Goal: Transaction & Acquisition: Obtain resource

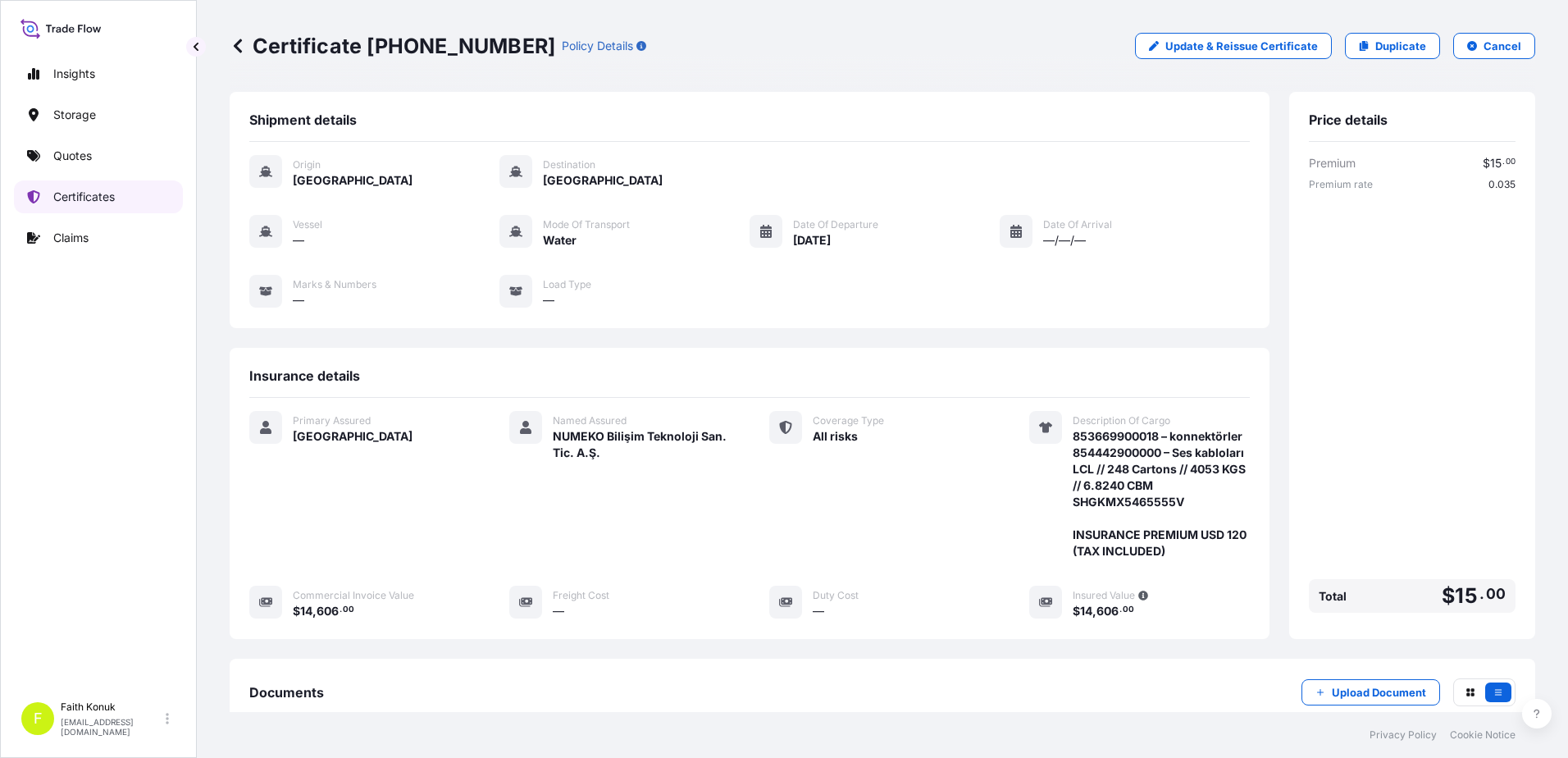
scroll to position [219, 0]
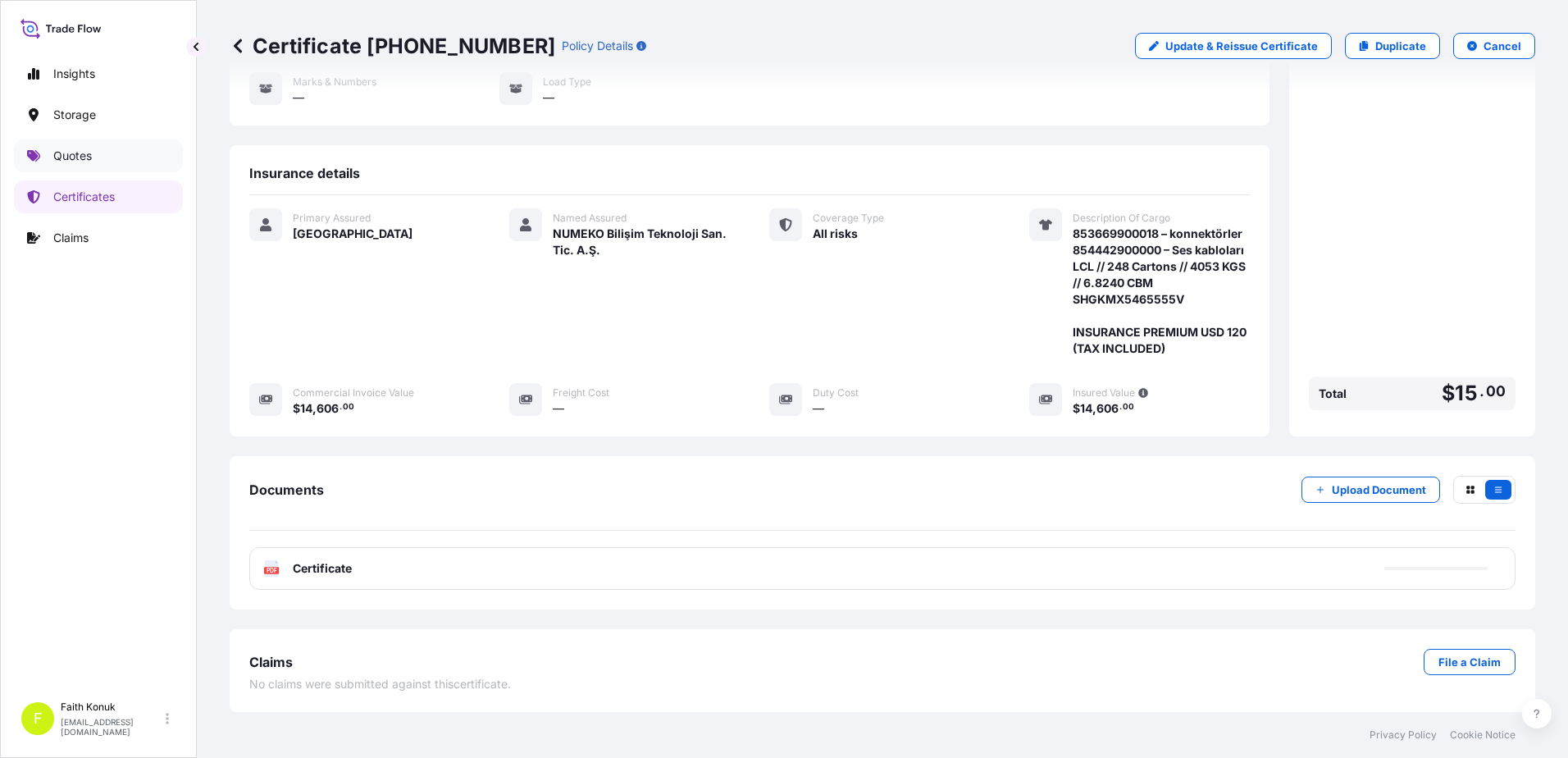
click at [93, 155] on link "Quotes" at bounding box center [99, 155] width 169 height 33
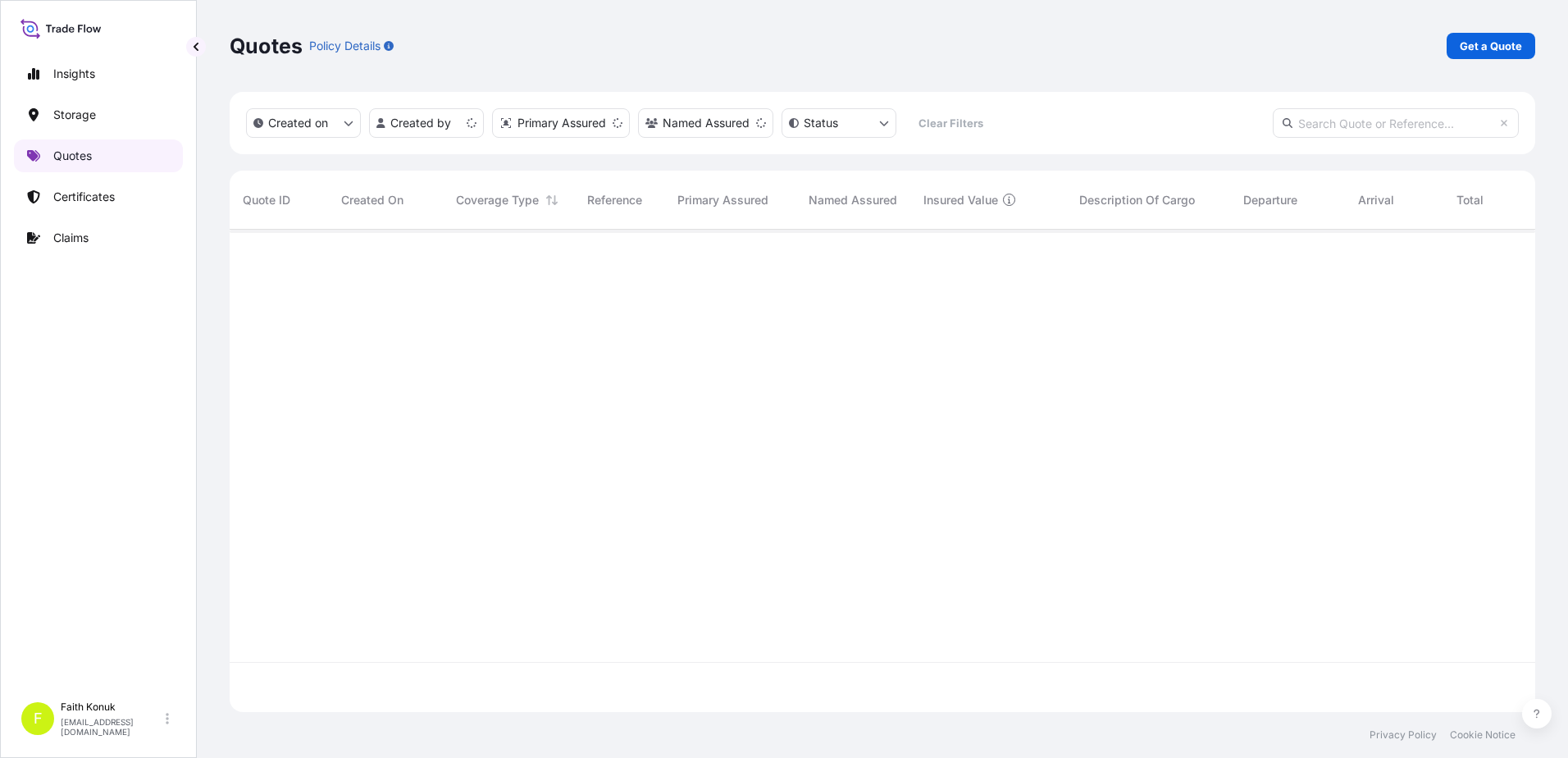
scroll to position [480, 1294]
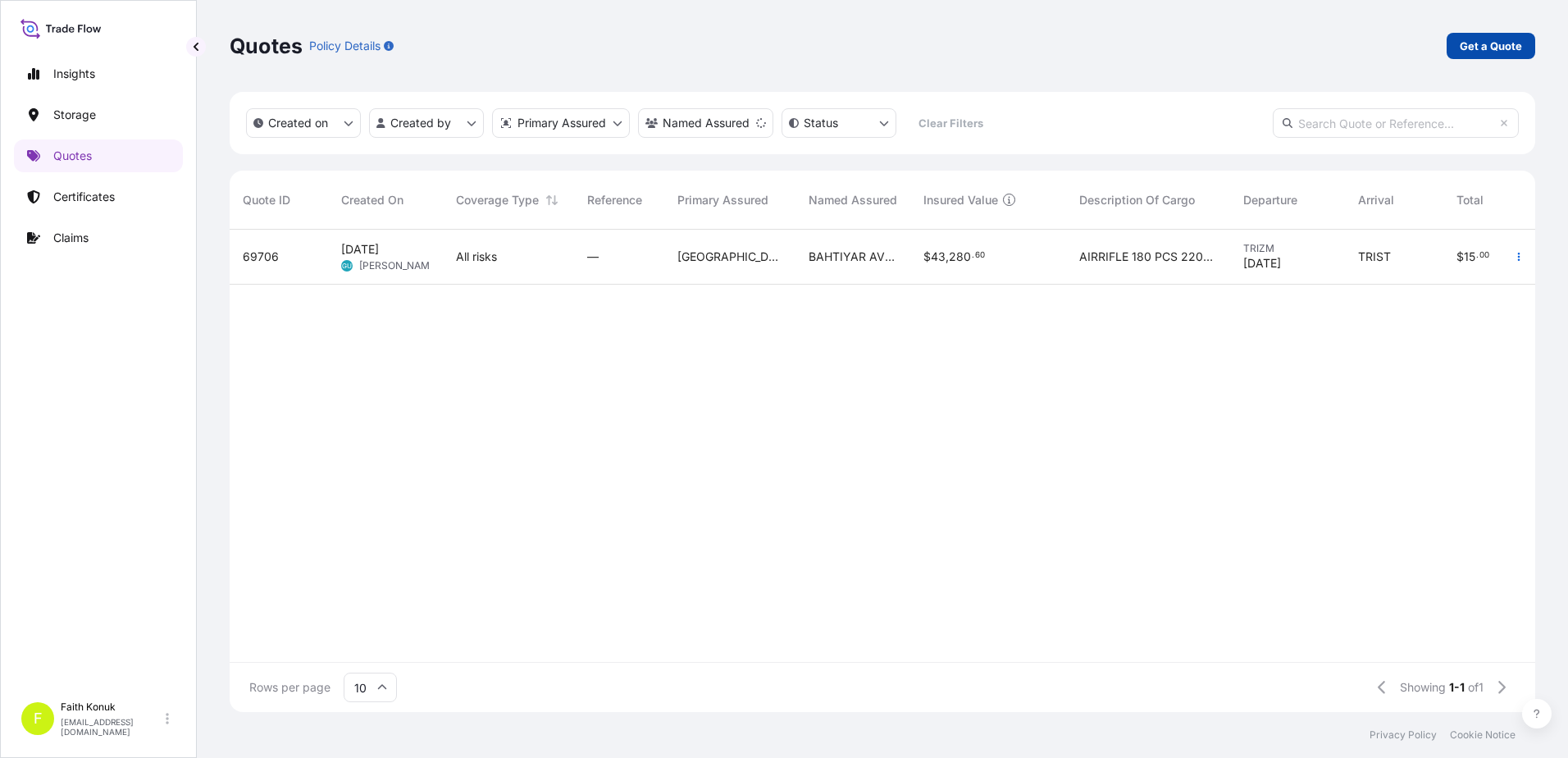
click at [1472, 46] on p "Get a Quote" at bounding box center [1491, 45] width 62 height 16
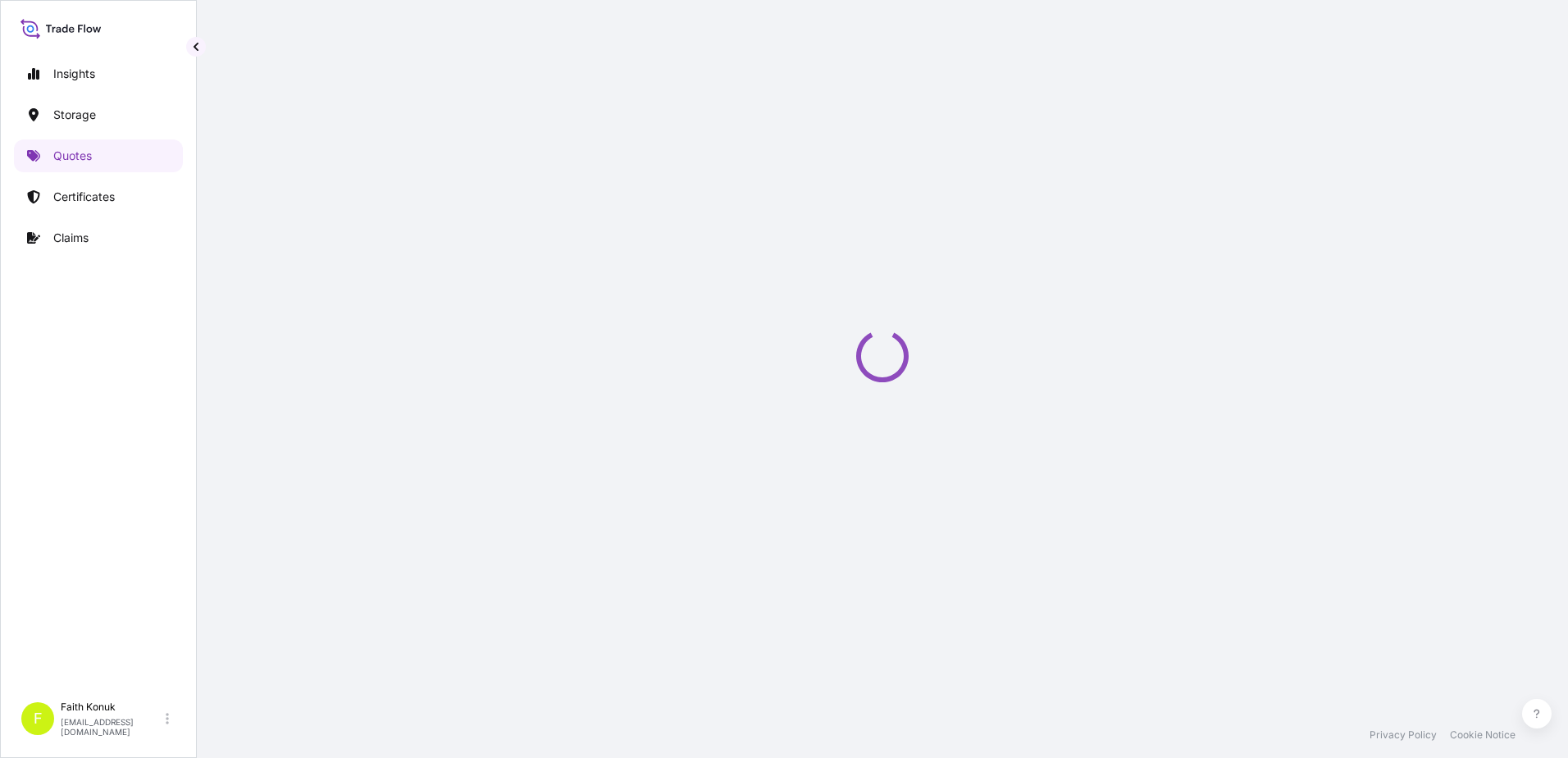
scroll to position [26, 0]
select select "Water"
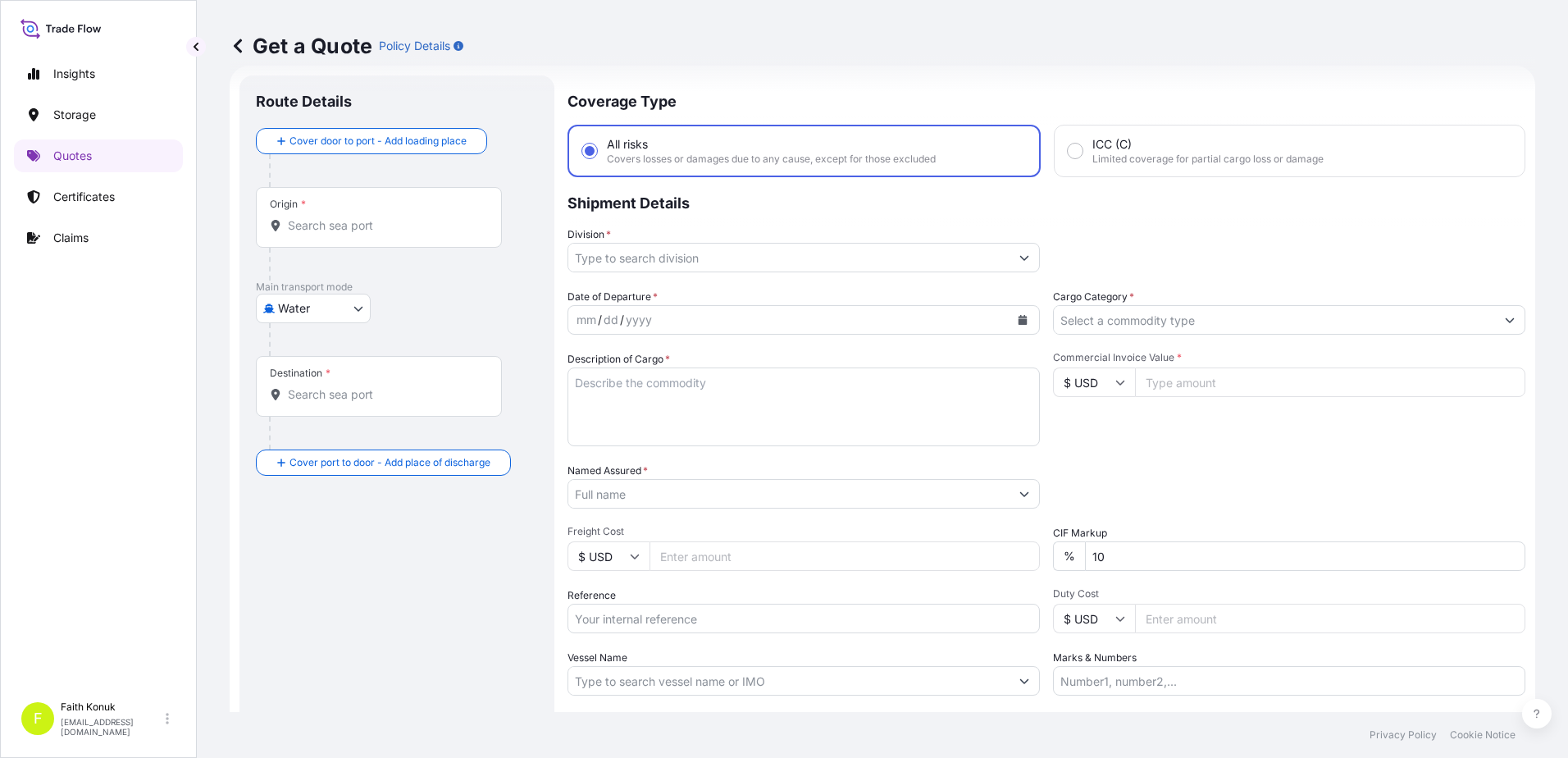
click at [358, 227] on input "Origin *" at bounding box center [384, 225] width 194 height 16
paste input "[GEOGRAPHIC_DATA]"
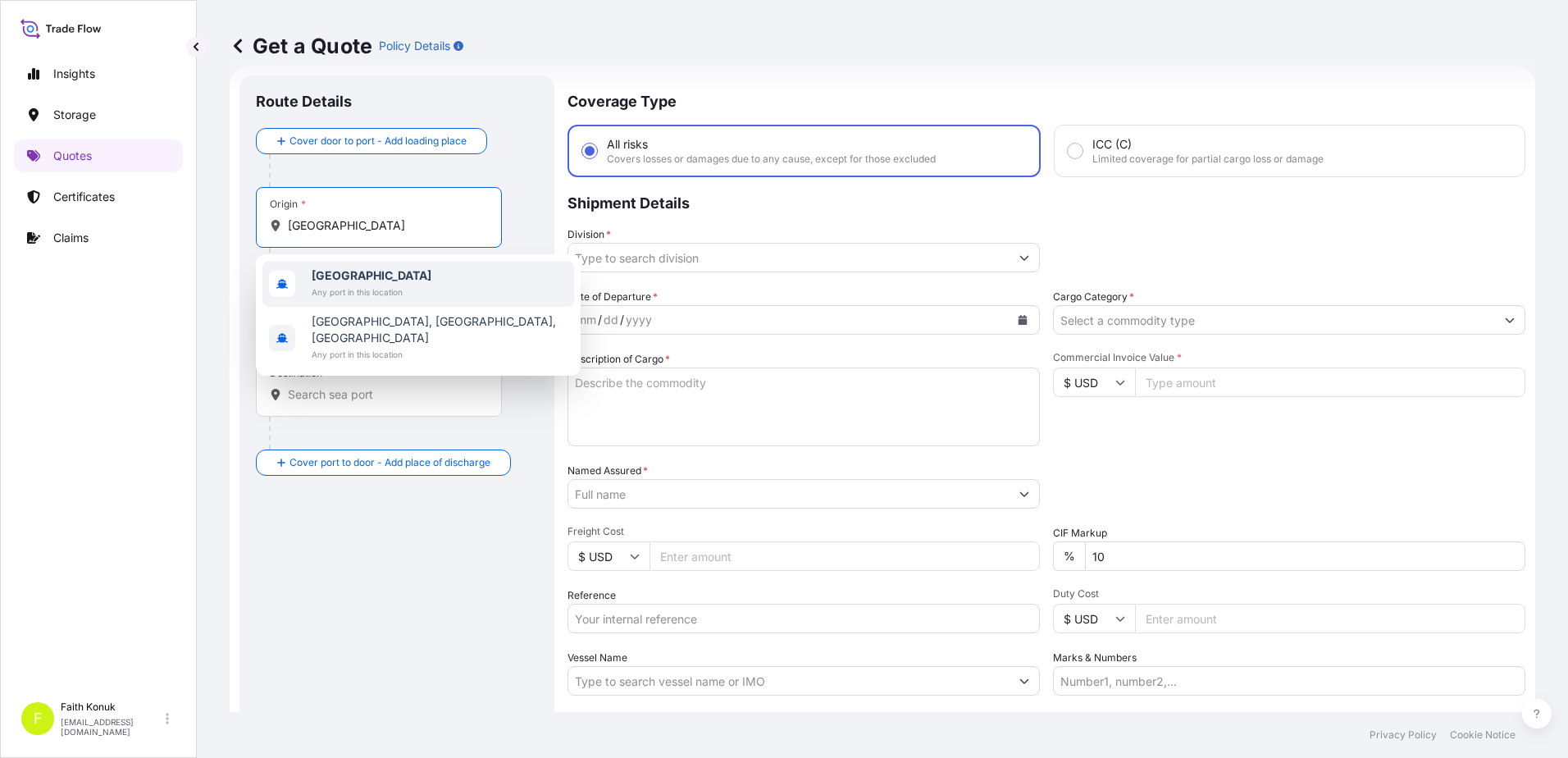
click at [361, 275] on b "[GEOGRAPHIC_DATA]" at bounding box center [371, 275] width 119 height 14
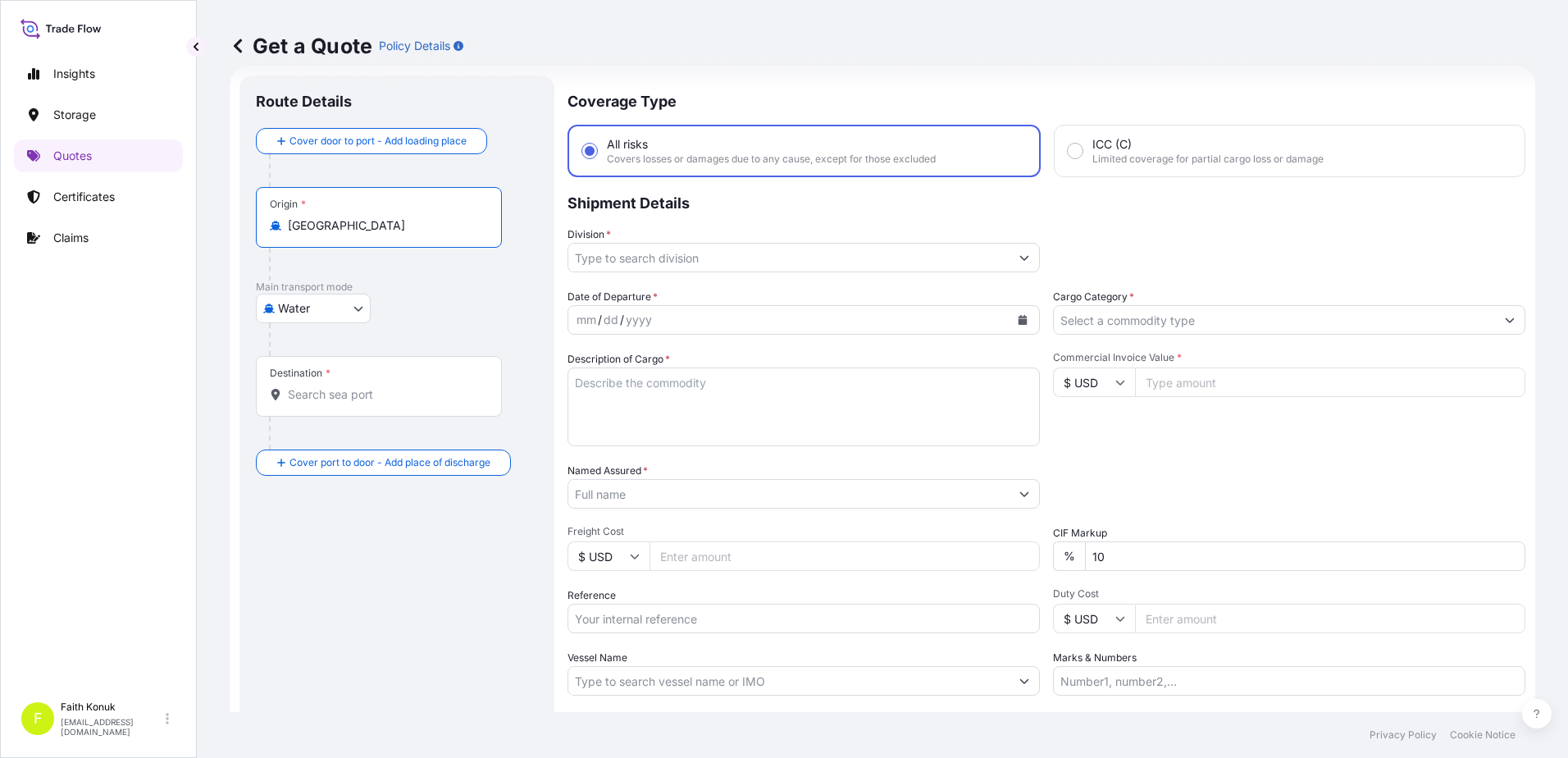
type input "[GEOGRAPHIC_DATA]"
click at [450, 309] on div "Cover door to port - Add loading place Place of loading Road / [GEOGRAPHIC_DATA…" at bounding box center [397, 302] width 282 height 348
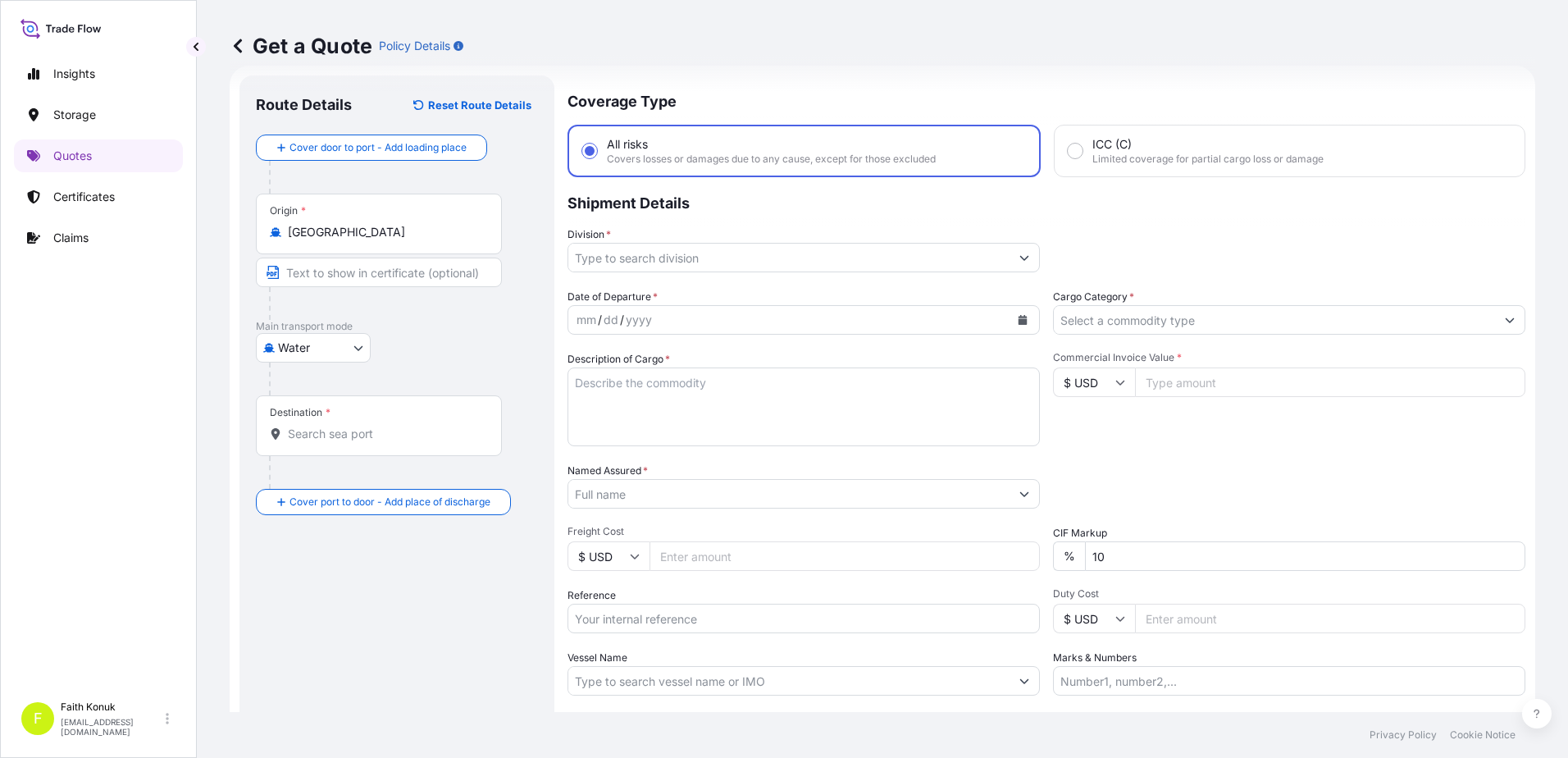
click at [397, 441] on input "Destination *" at bounding box center [384, 434] width 194 height 16
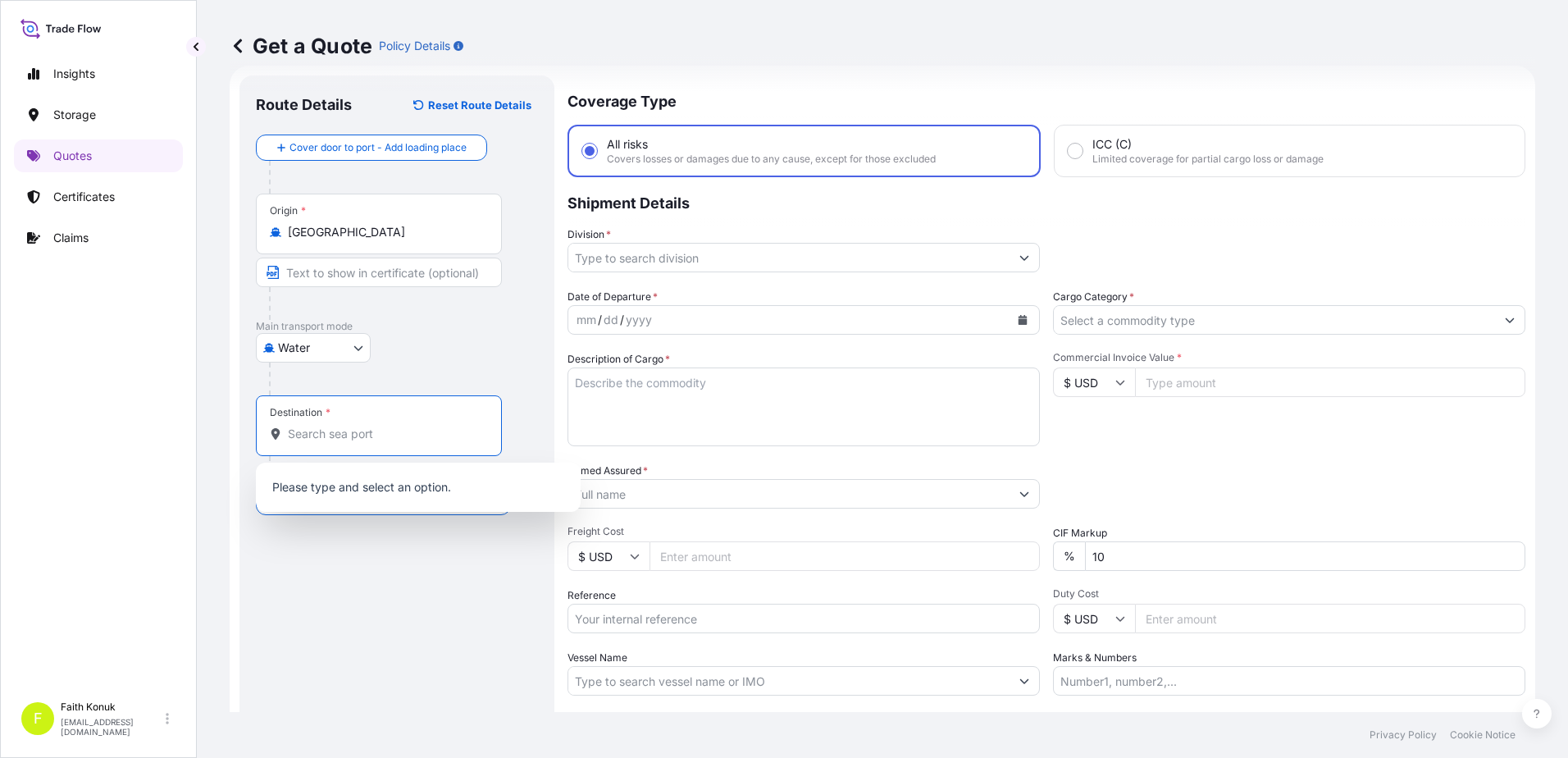
paste input "[GEOGRAPHIC_DATA]"
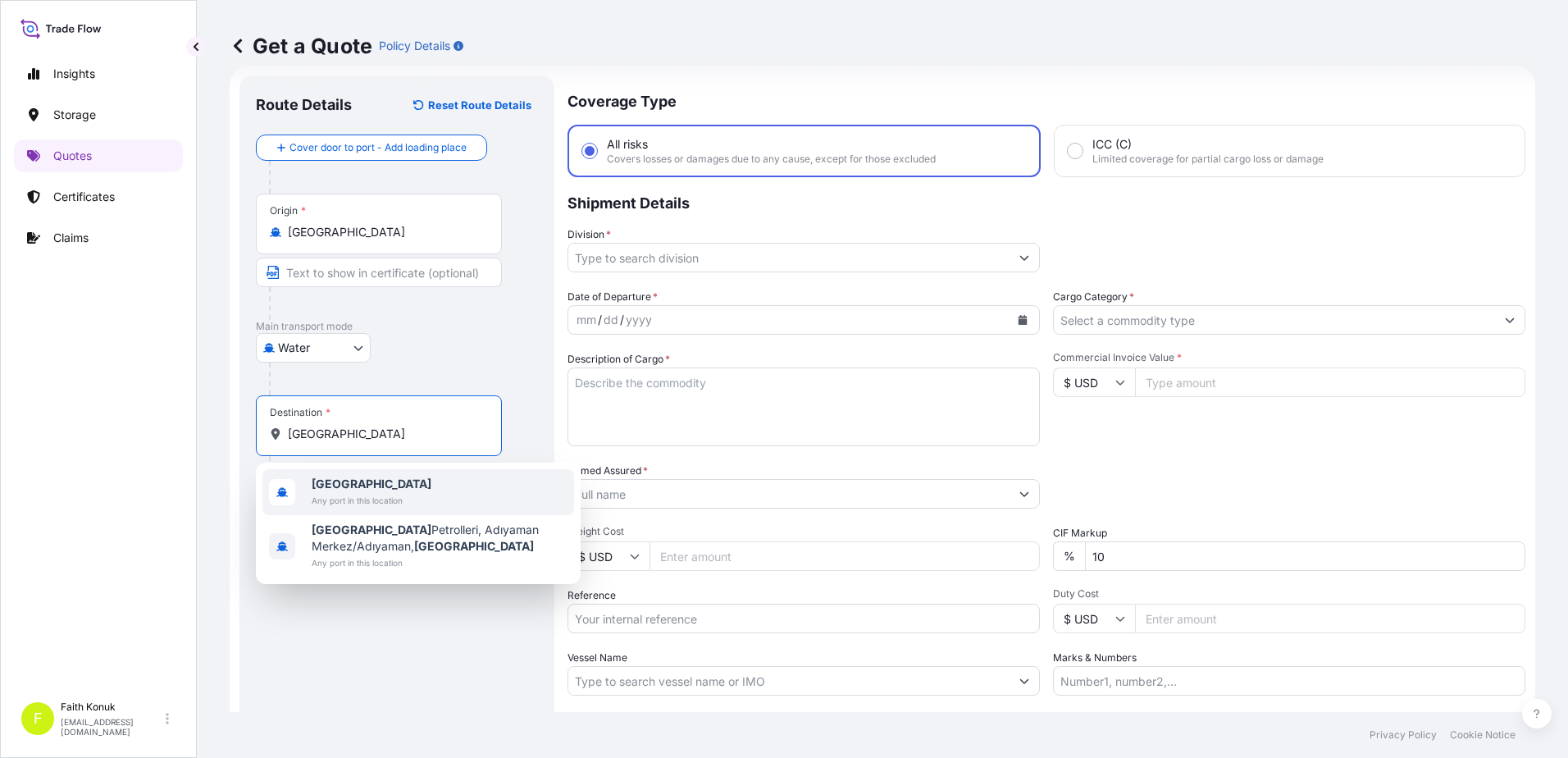
click at [380, 486] on span "[GEOGRAPHIC_DATA]" at bounding box center [371, 483] width 119 height 16
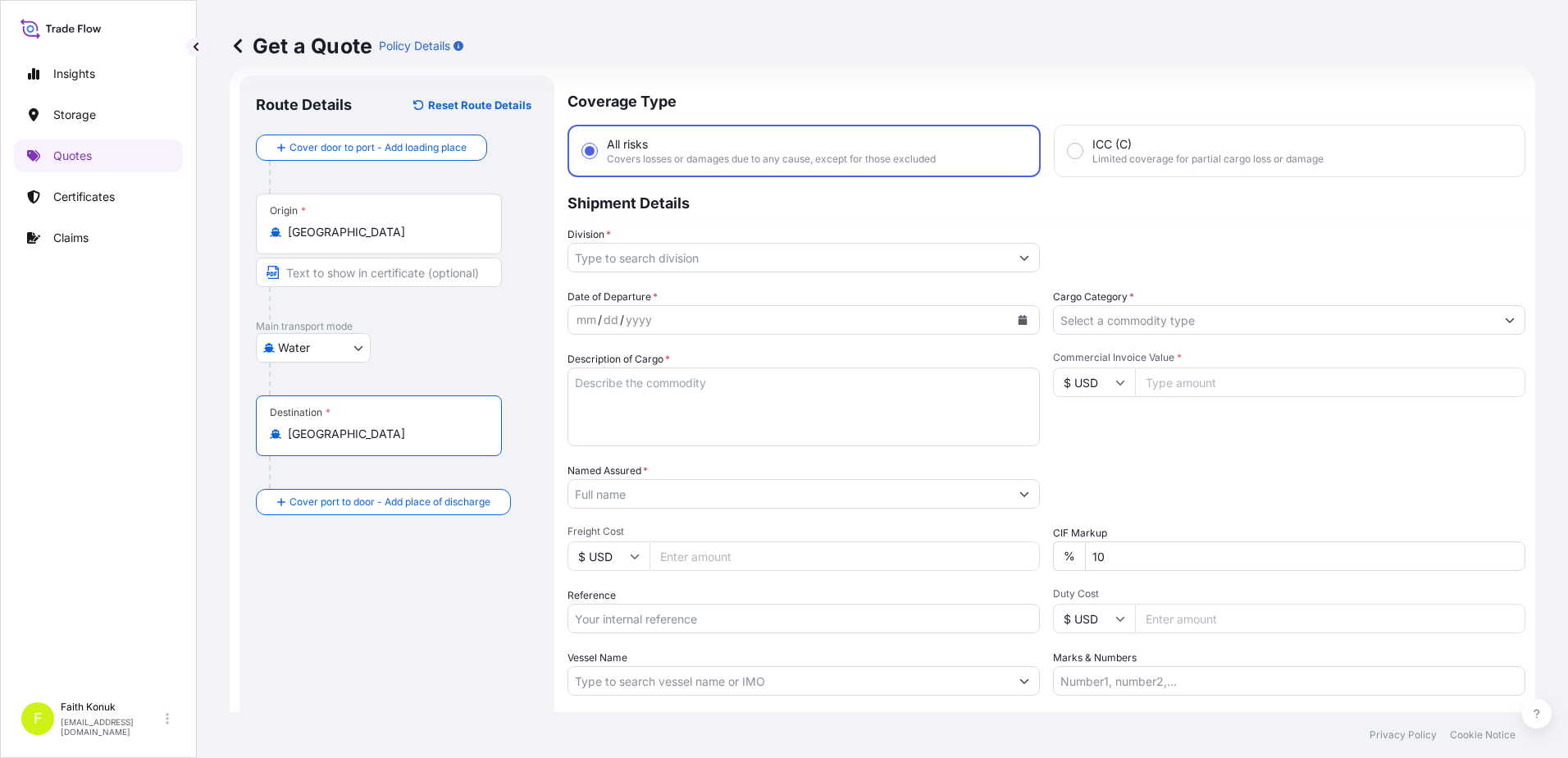
type input "[GEOGRAPHIC_DATA]"
click at [422, 350] on div "Water Air Water Inland" at bounding box center [397, 347] width 282 height 29
click at [665, 259] on input "Division *" at bounding box center [789, 257] width 441 height 29
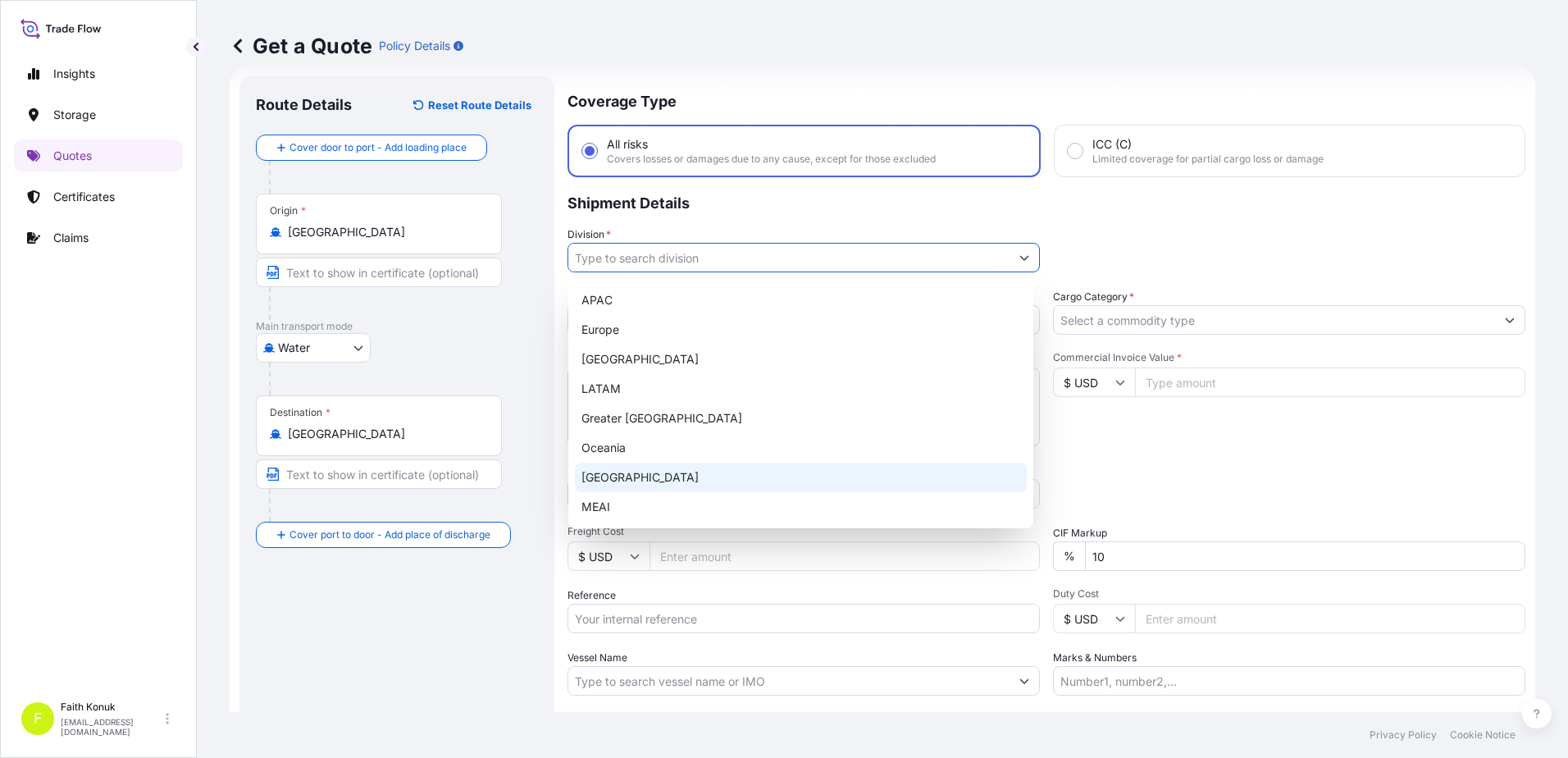
click at [623, 479] on div "[GEOGRAPHIC_DATA]" at bounding box center [801, 477] width 452 height 29
type input "[GEOGRAPHIC_DATA]"
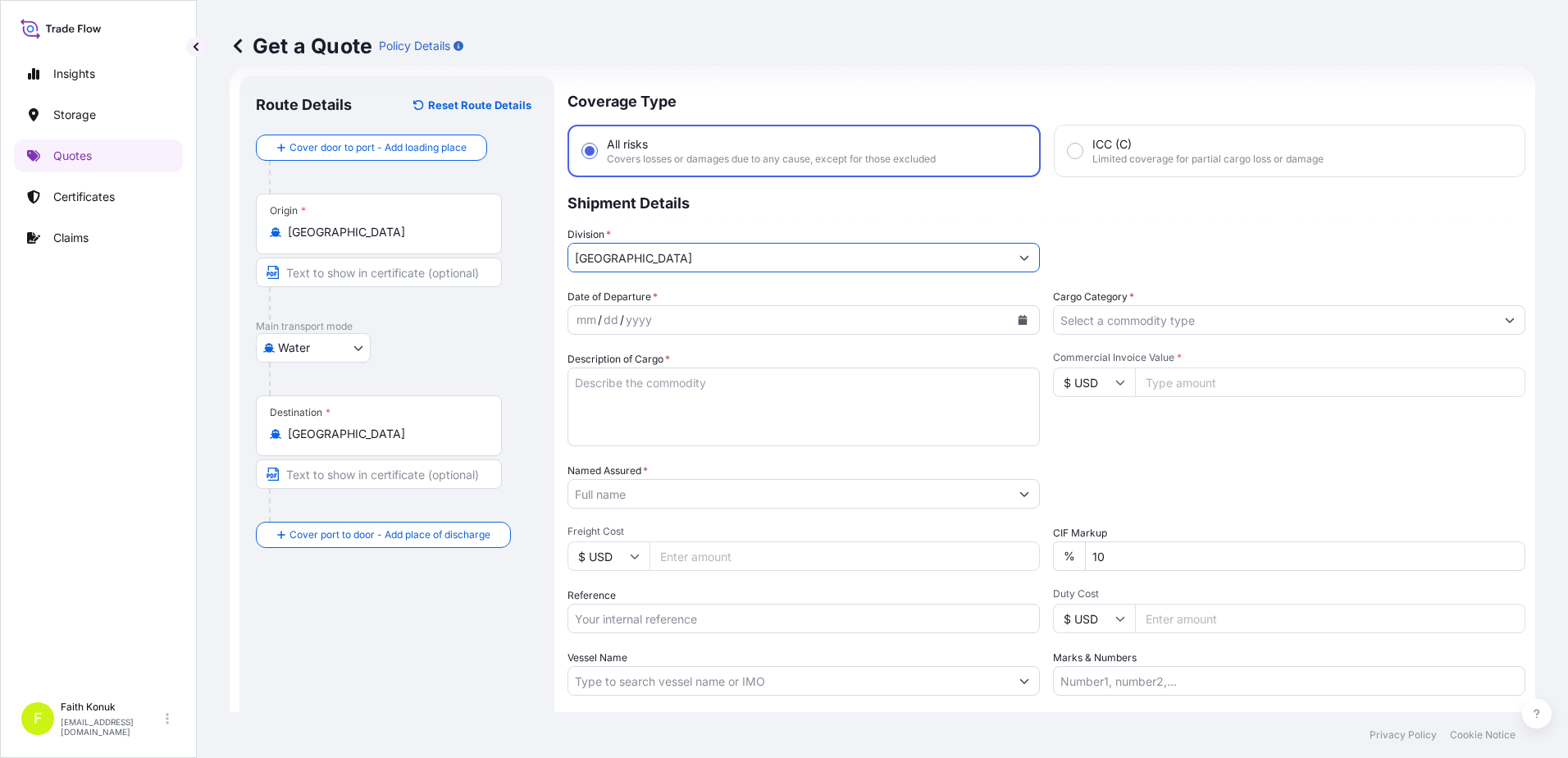
click at [718, 291] on div "Date of Departure * mm / dd / yyyy" at bounding box center [804, 311] width 473 height 46
click at [1021, 322] on icon "Calendar" at bounding box center [1024, 320] width 9 height 9
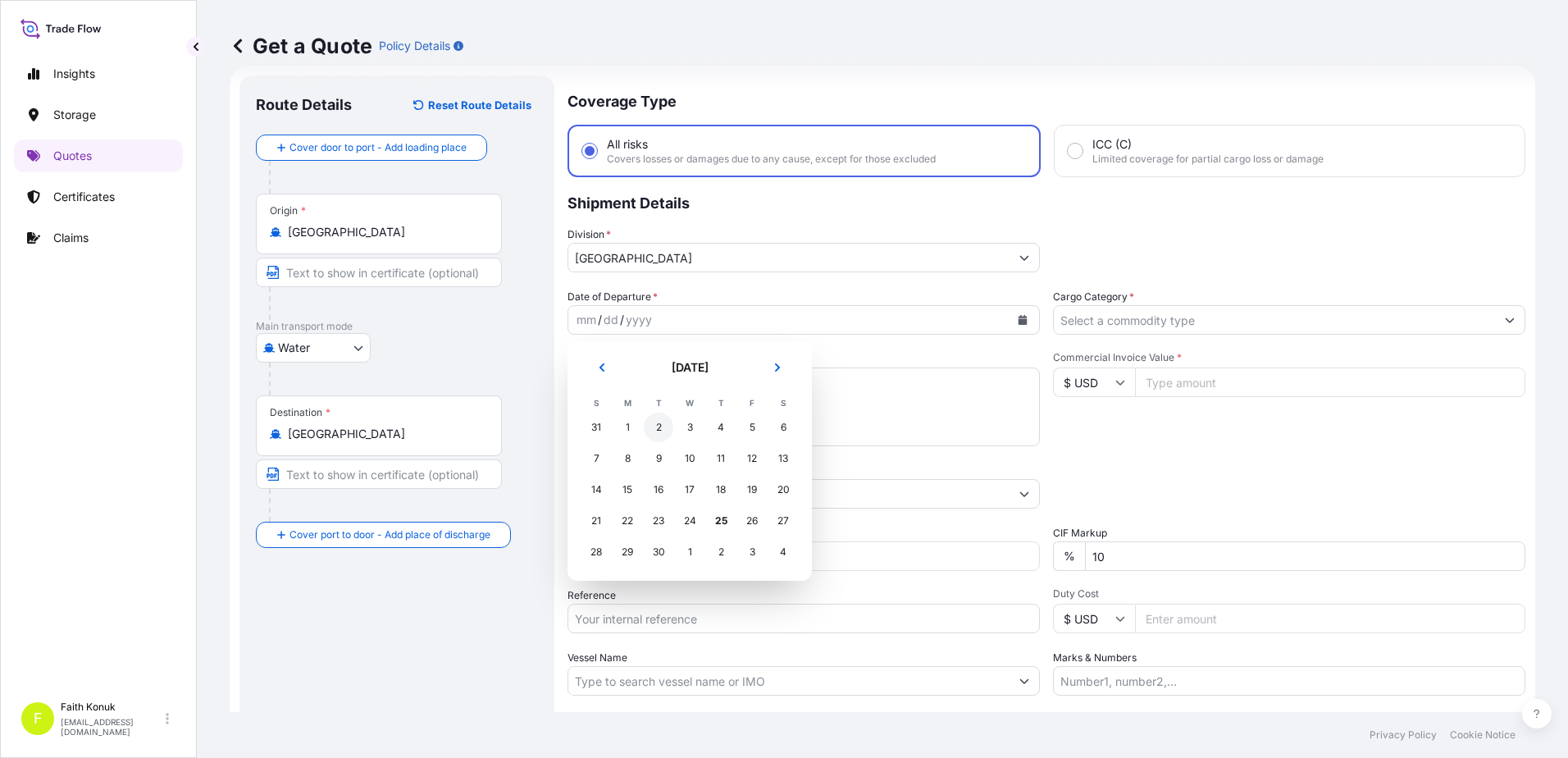
click at [655, 424] on div "2" at bounding box center [658, 427] width 29 height 29
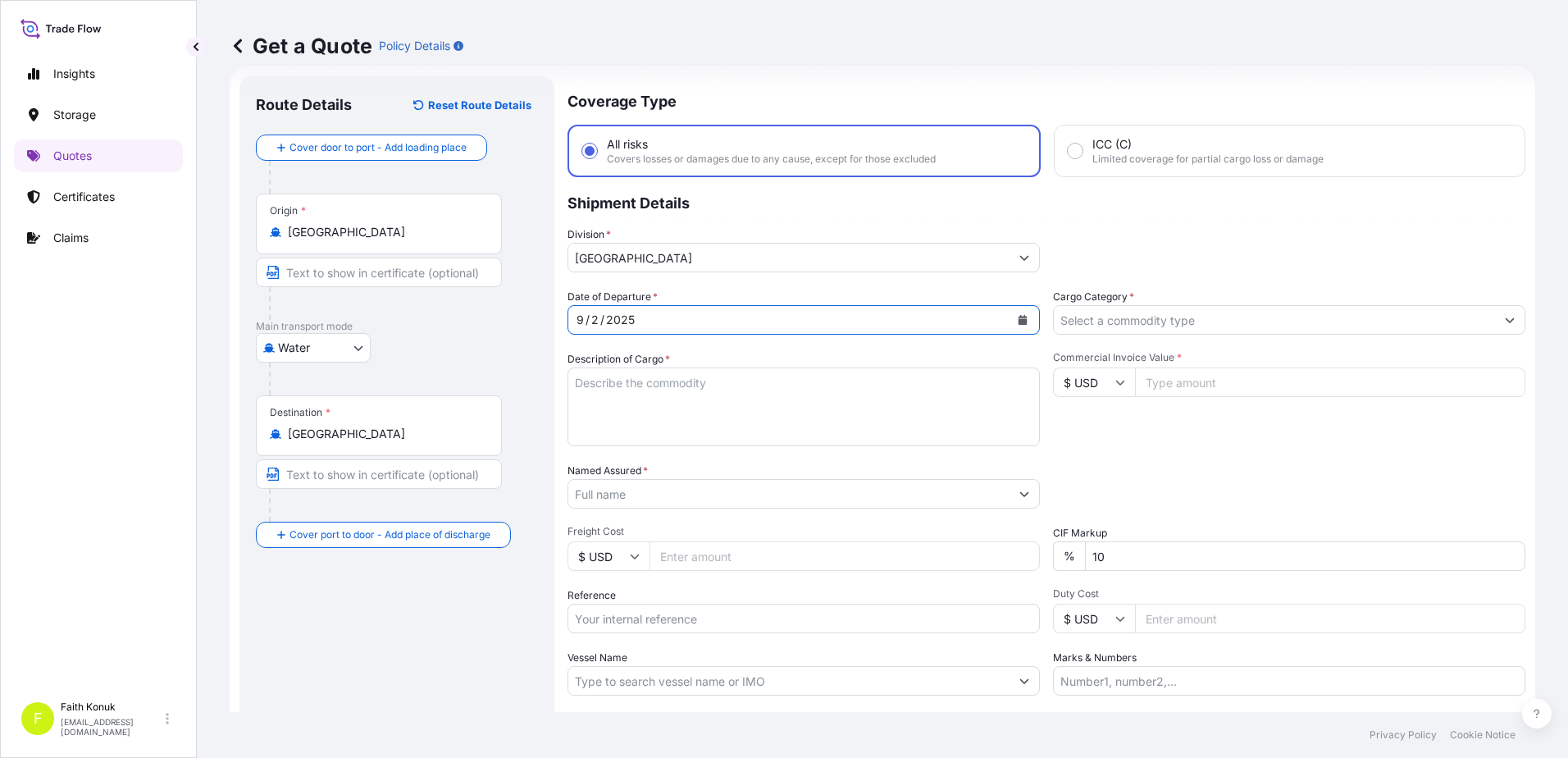
click at [1016, 314] on button "Calendar" at bounding box center [1023, 320] width 26 height 26
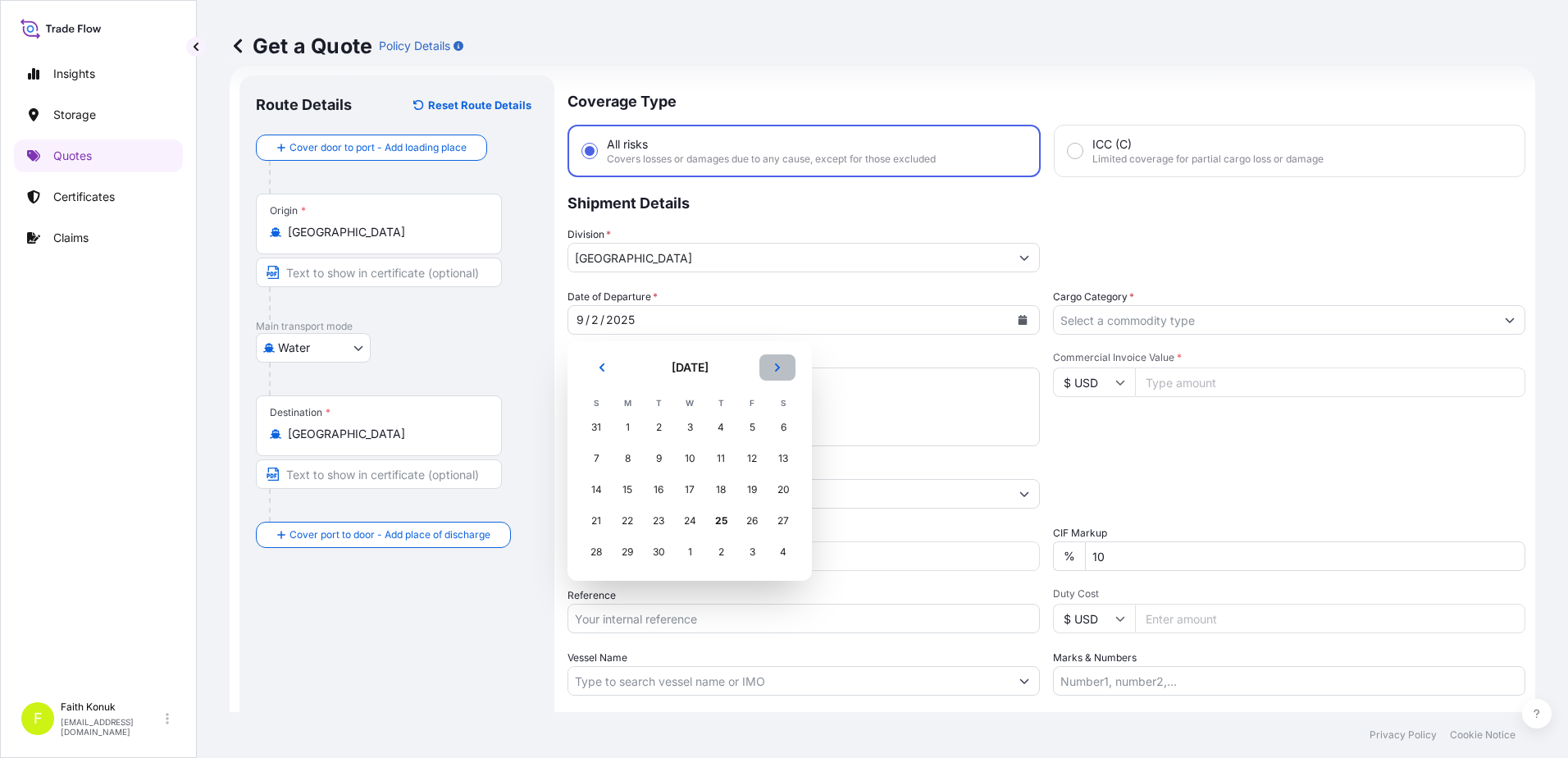
click at [775, 369] on icon "Next" at bounding box center [777, 368] width 9 height 9
click at [710, 424] on div "2" at bounding box center [720, 427] width 29 height 29
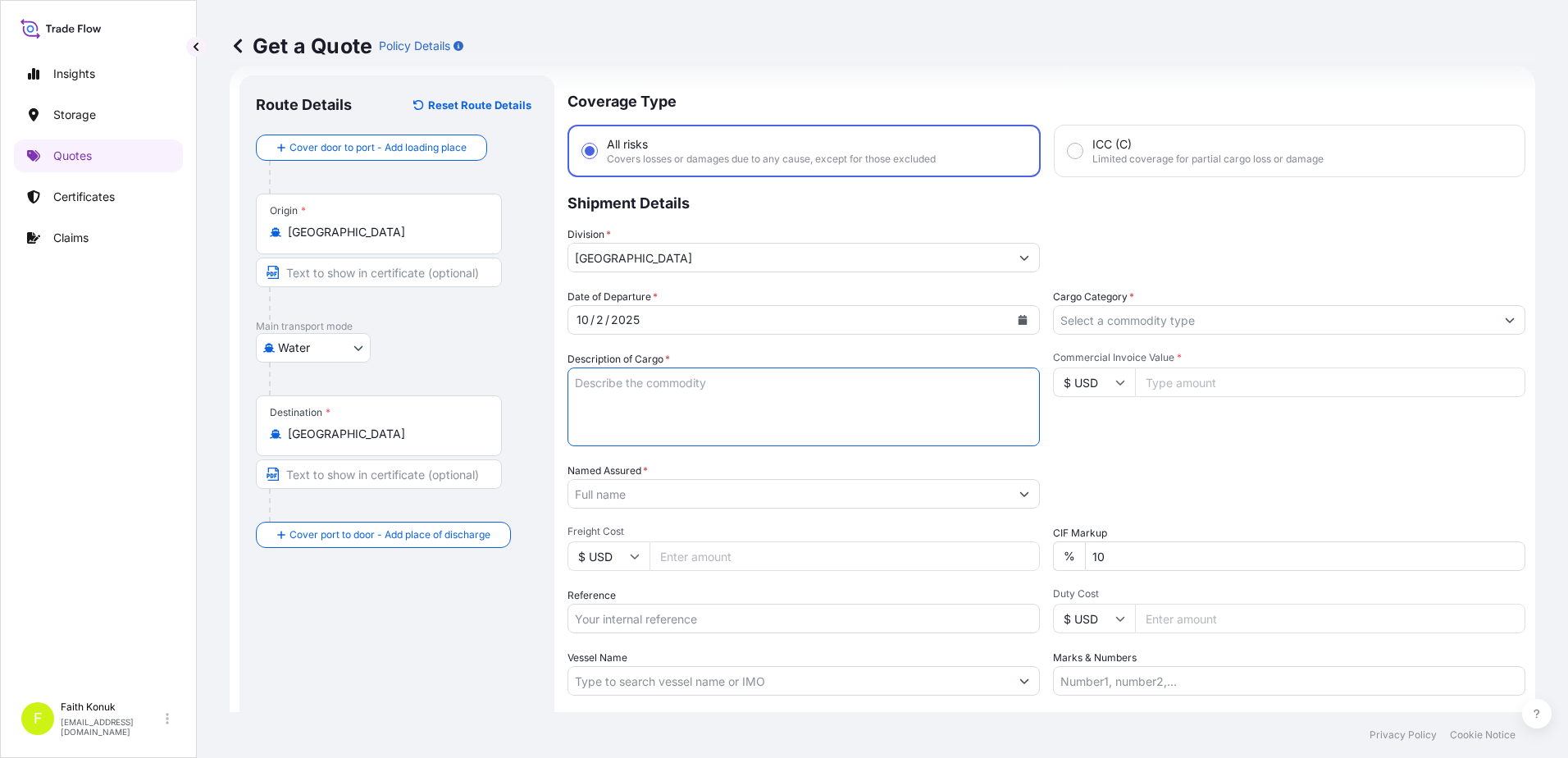
click at [596, 387] on textarea "Description of Cargo *" at bounding box center [804, 407] width 473 height 79
click at [642, 391] on textarea "Description of Cargo *" at bounding box center [804, 407] width 473 height 79
paste textarea ""PLASTIC PALLETS (16 + 13 + 16) PLASTIC SEPERATORES (80 + 65 + 80) STEEL SPOOLS…"
click at [717, 439] on textarea ""PLASTIC PALLETS (16 + 13 + 16) PLASTIC SEPERATORES (80 + 65 + 80) STEEL SPOOLS…" at bounding box center [804, 407] width 473 height 79
type textarea ""PLASTIC PALLETS (16 + 13 + 16) PLASTIC SEPERATORES (80 + 65 + 80) STEEL SPOOLS…"
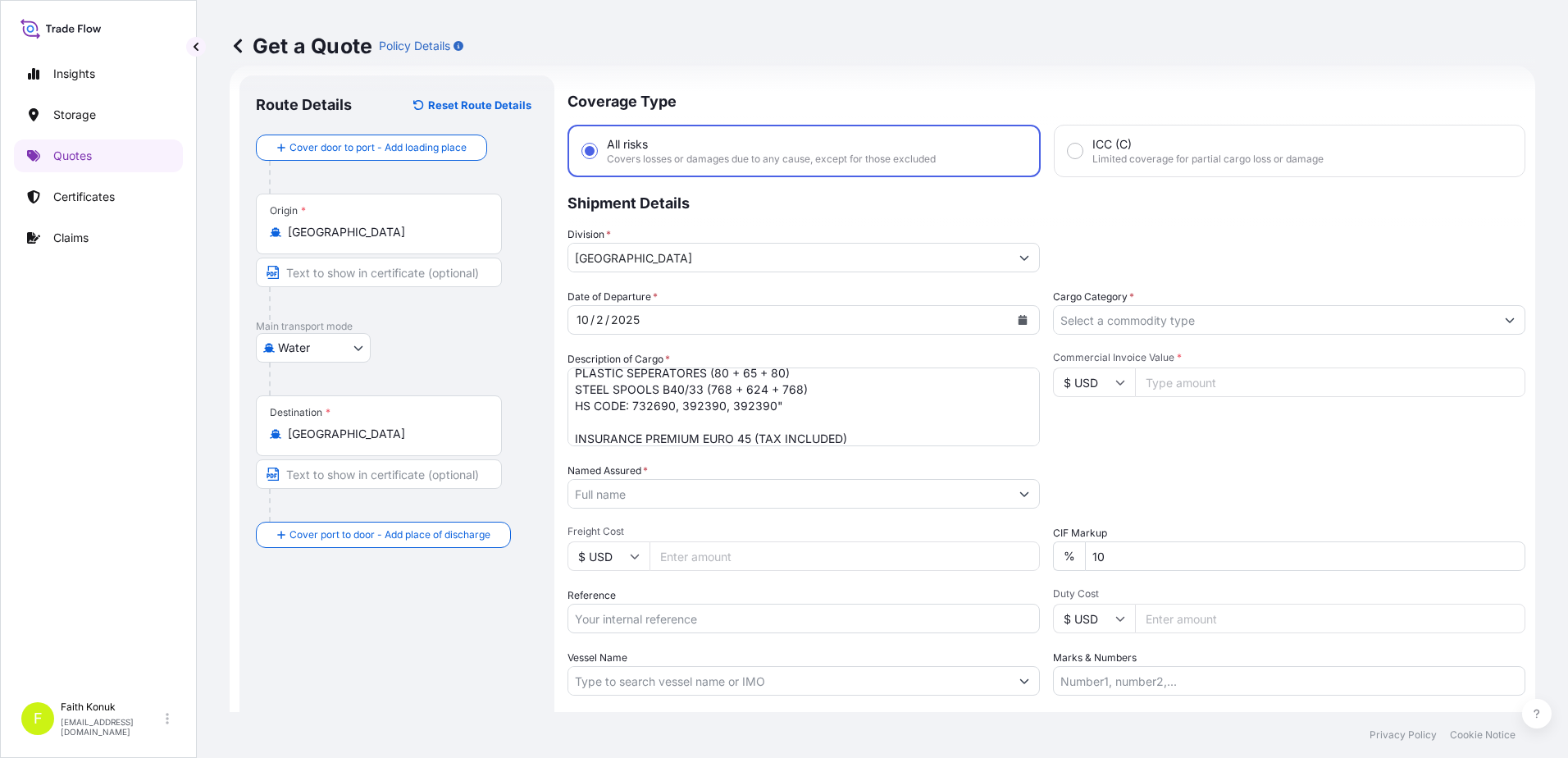
click at [624, 499] on input "Named Assured *" at bounding box center [789, 494] width 441 height 29
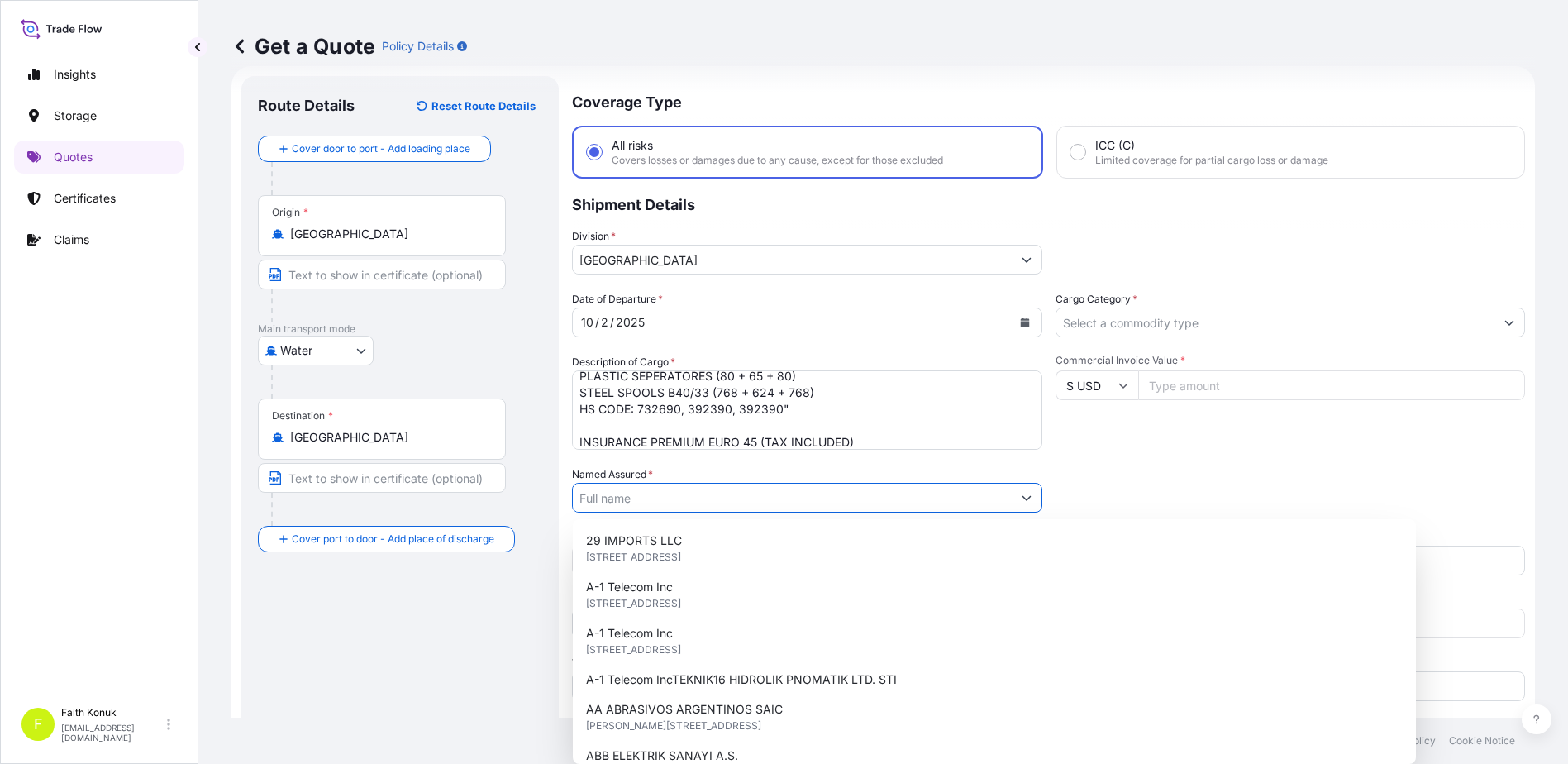
paste input "Bekaert [PERSON_NAME] ve Ticaret AŞ"
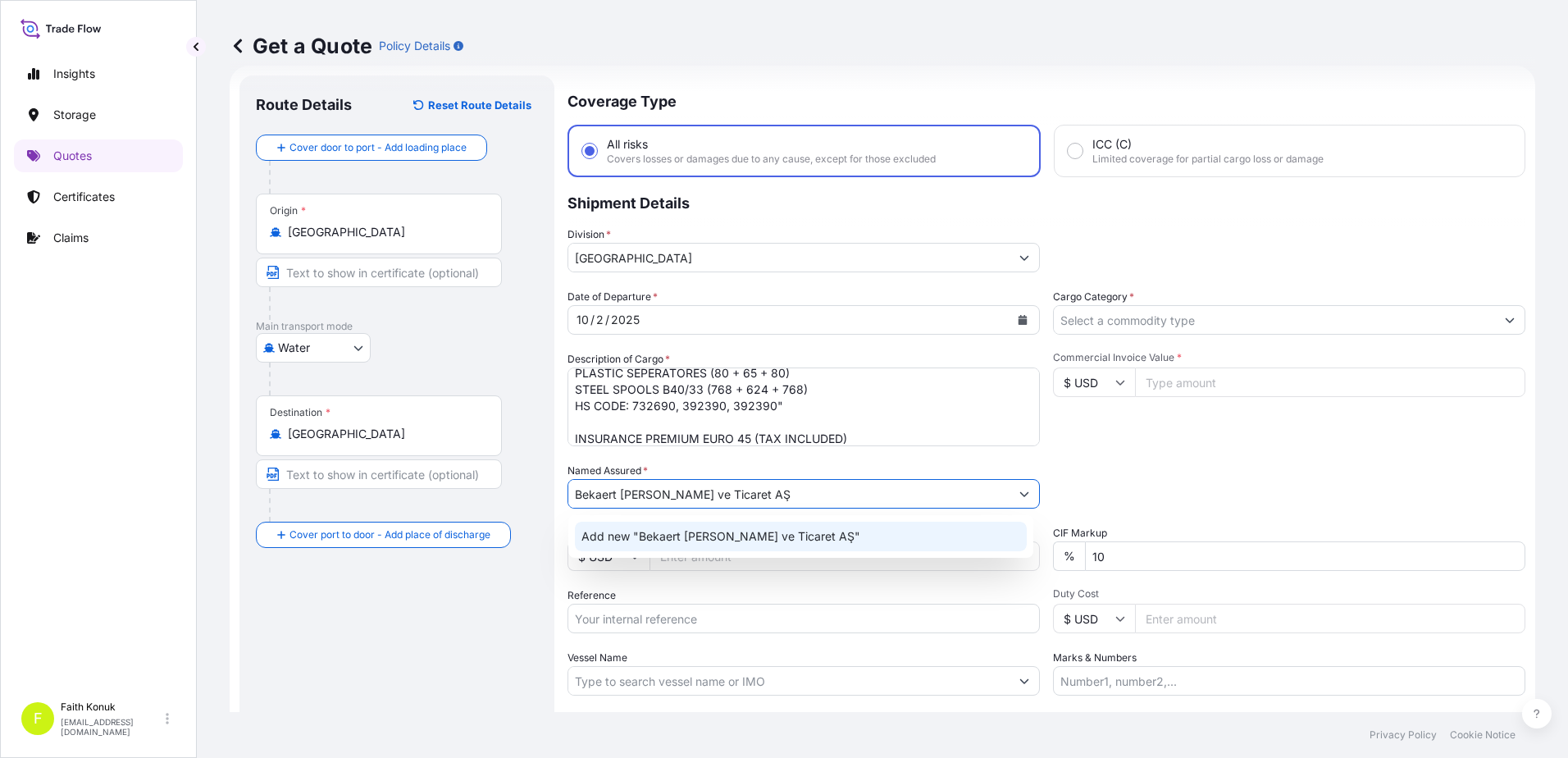
click at [653, 536] on span "Add new "Bekaert [PERSON_NAME] ve Ticaret AŞ"" at bounding box center [721, 536] width 279 height 16
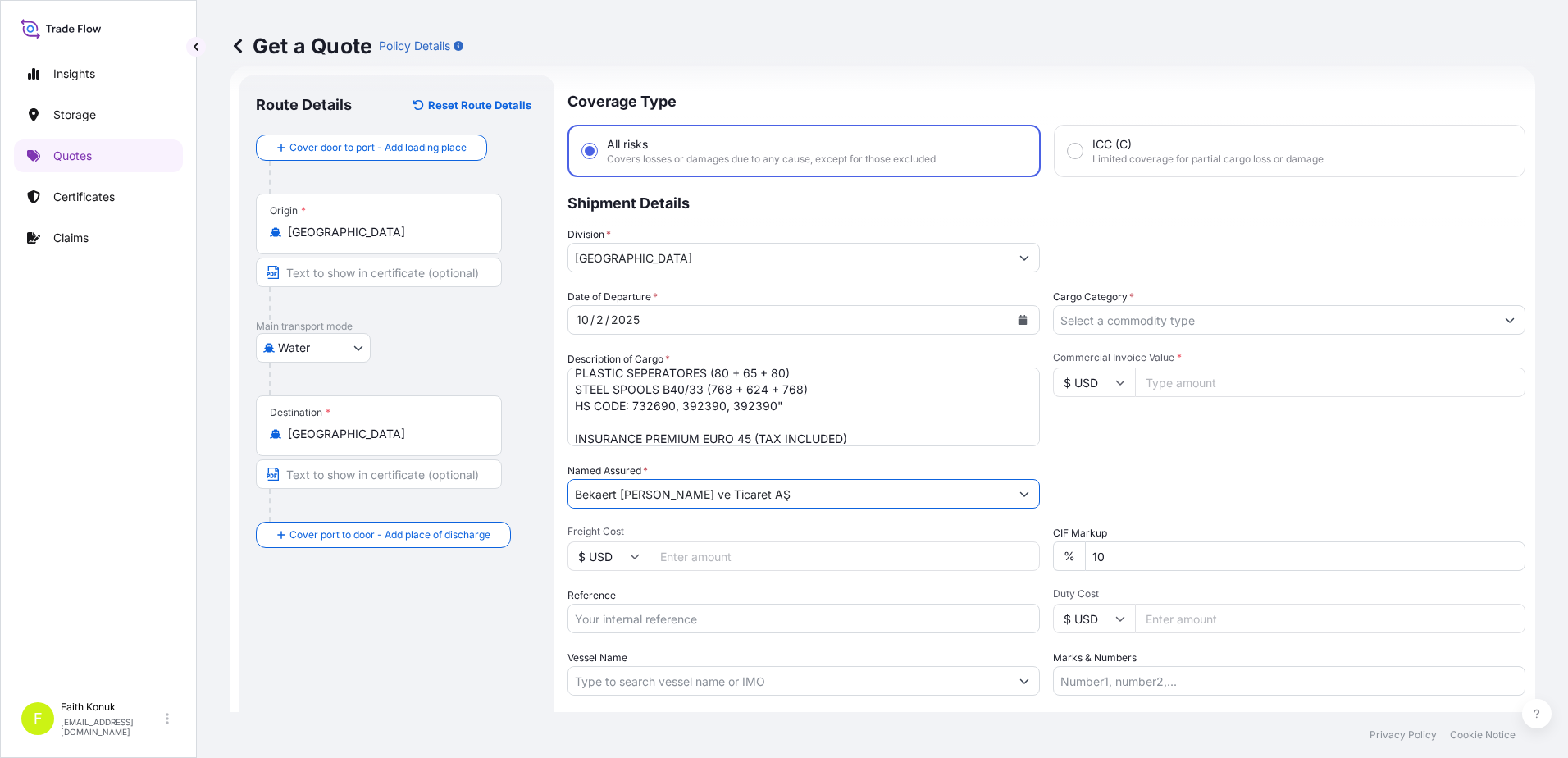
type input "Bekaert [PERSON_NAME] ve Ticaret AŞ"
click at [688, 527] on span "Freight Cost" at bounding box center [804, 531] width 473 height 13
click at [688, 542] on input "Freight Cost" at bounding box center [844, 556] width 390 height 29
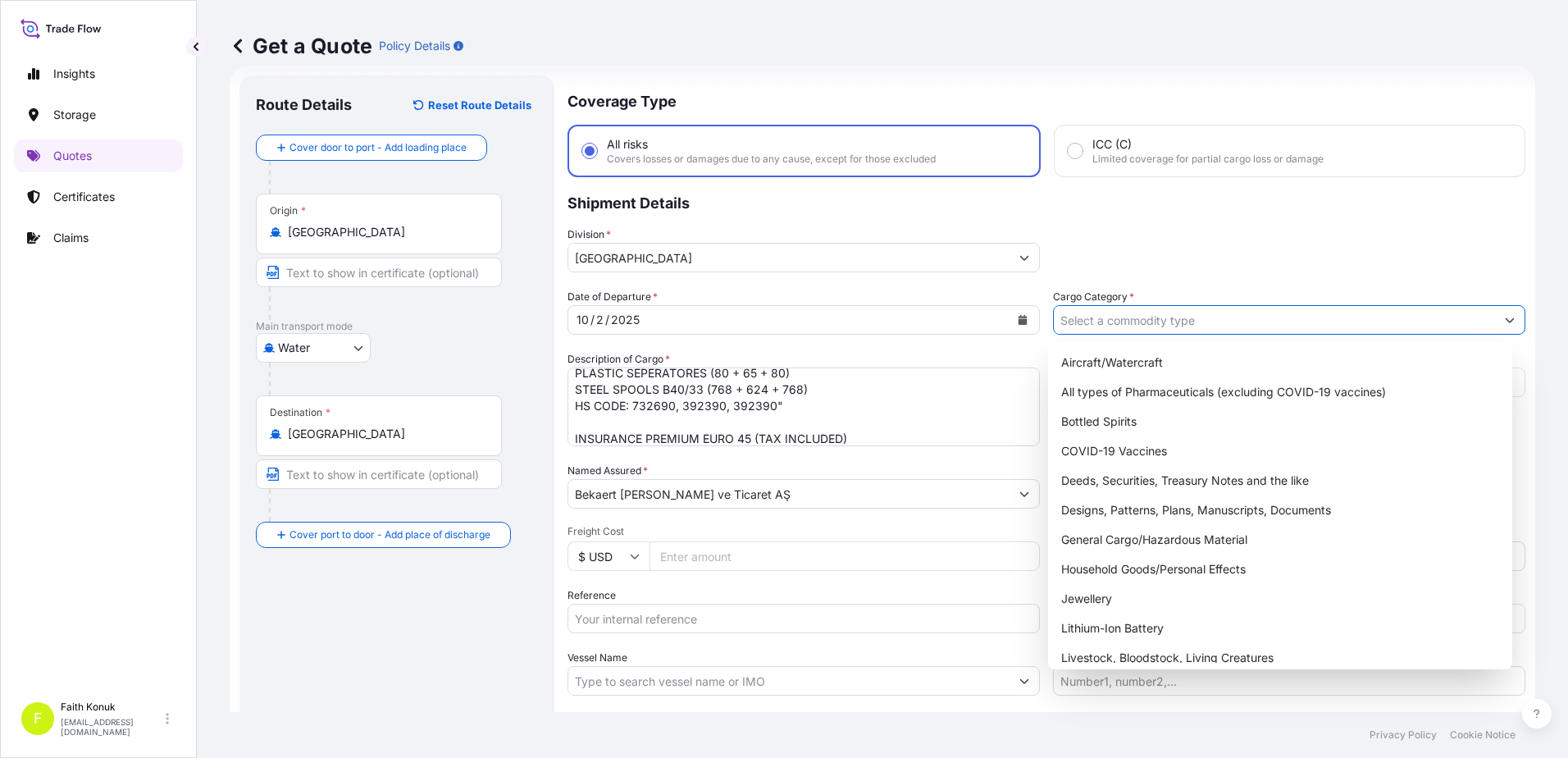
click at [1105, 311] on input "Cargo Category *" at bounding box center [1274, 320] width 441 height 29
click at [1110, 532] on div "General Cargo/Hazardous Material" at bounding box center [1280, 539] width 452 height 29
type input "General Cargo/Hazardous Material"
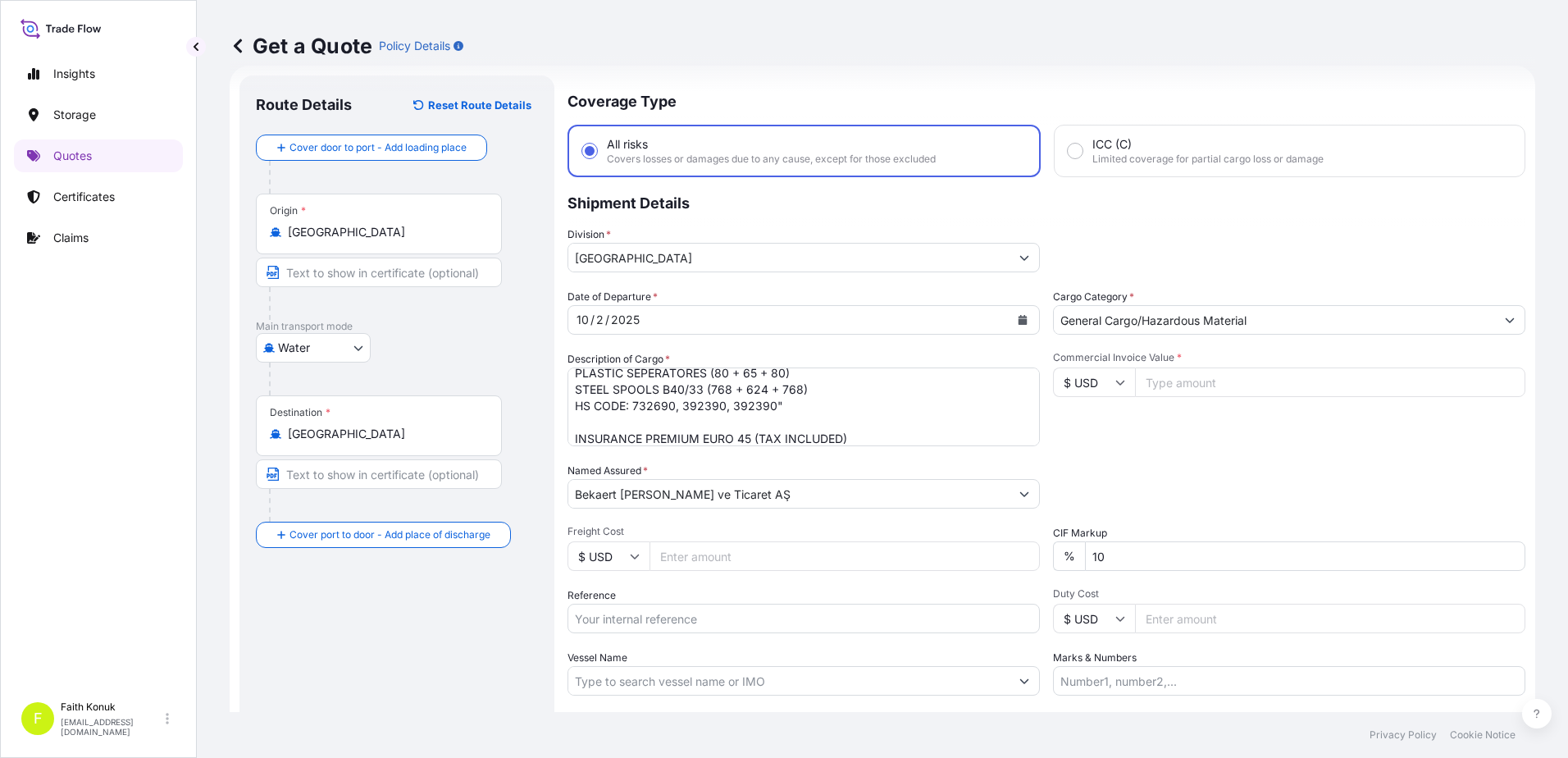
click at [1149, 437] on div "Commercial Invoice Value * $ USD" at bounding box center [1289, 398] width 473 height 95
click at [1117, 385] on icon at bounding box center [1121, 382] width 9 height 9
click at [1100, 423] on div "€ EUR" at bounding box center [1088, 427] width 69 height 31
type input "€ EUR"
click at [1167, 386] on input "Commercial Invoice Value *" at bounding box center [1330, 382] width 390 height 29
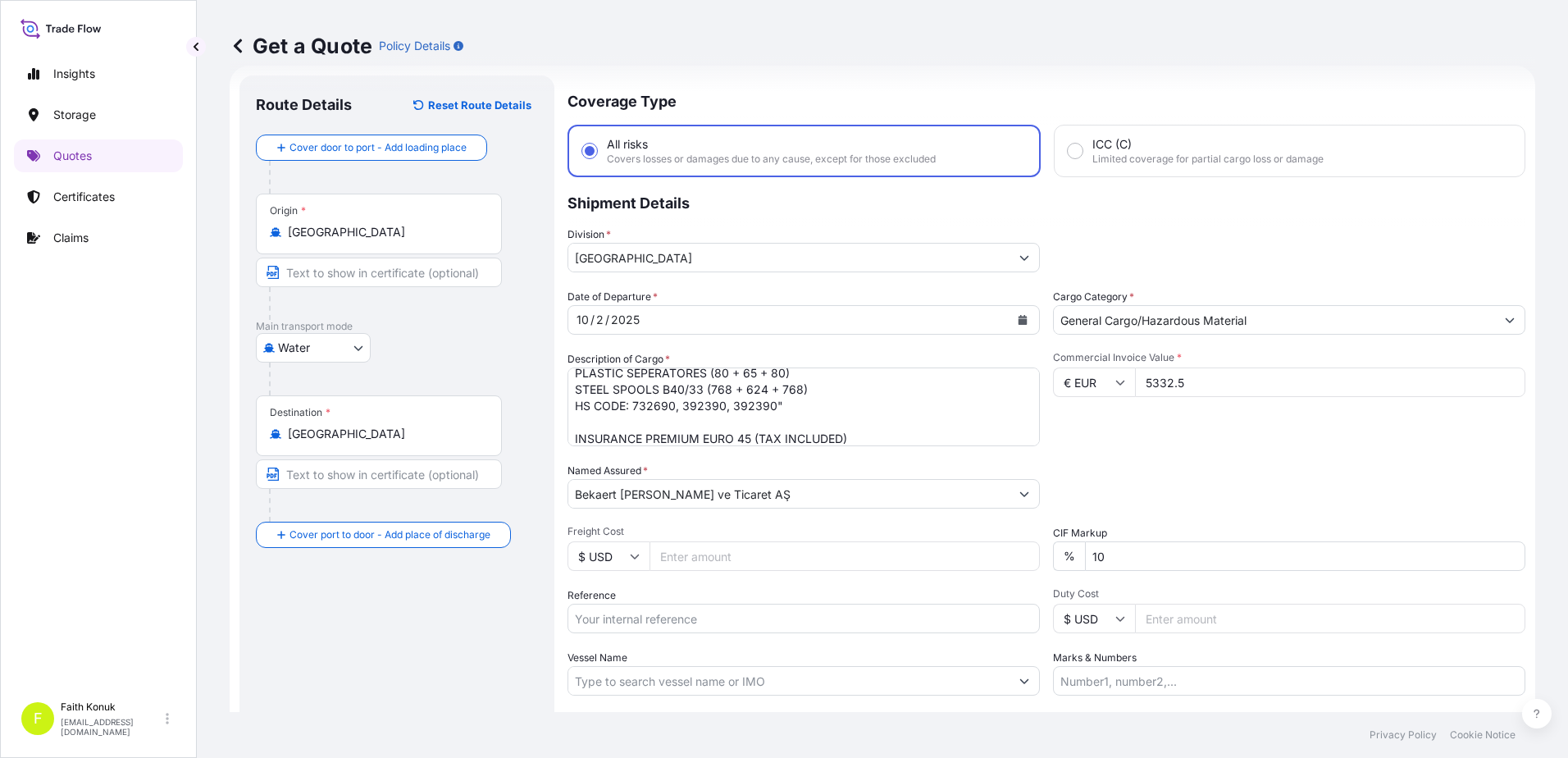
type input "5332.5"
click at [1171, 524] on div "Date of Departure * [DATE] Cargo Category * General Cargo/Hazardous Material De…" at bounding box center [1046, 492] width 958 height 407
drag, startPoint x: 1139, startPoint y: 561, endPoint x: 906, endPoint y: 547, distance: 233.4
click at [904, 547] on div "Date of Departure * [DATE] Cargo Category * General Cargo/Hazardous Material De…" at bounding box center [1046, 492] width 958 height 407
type input "0"
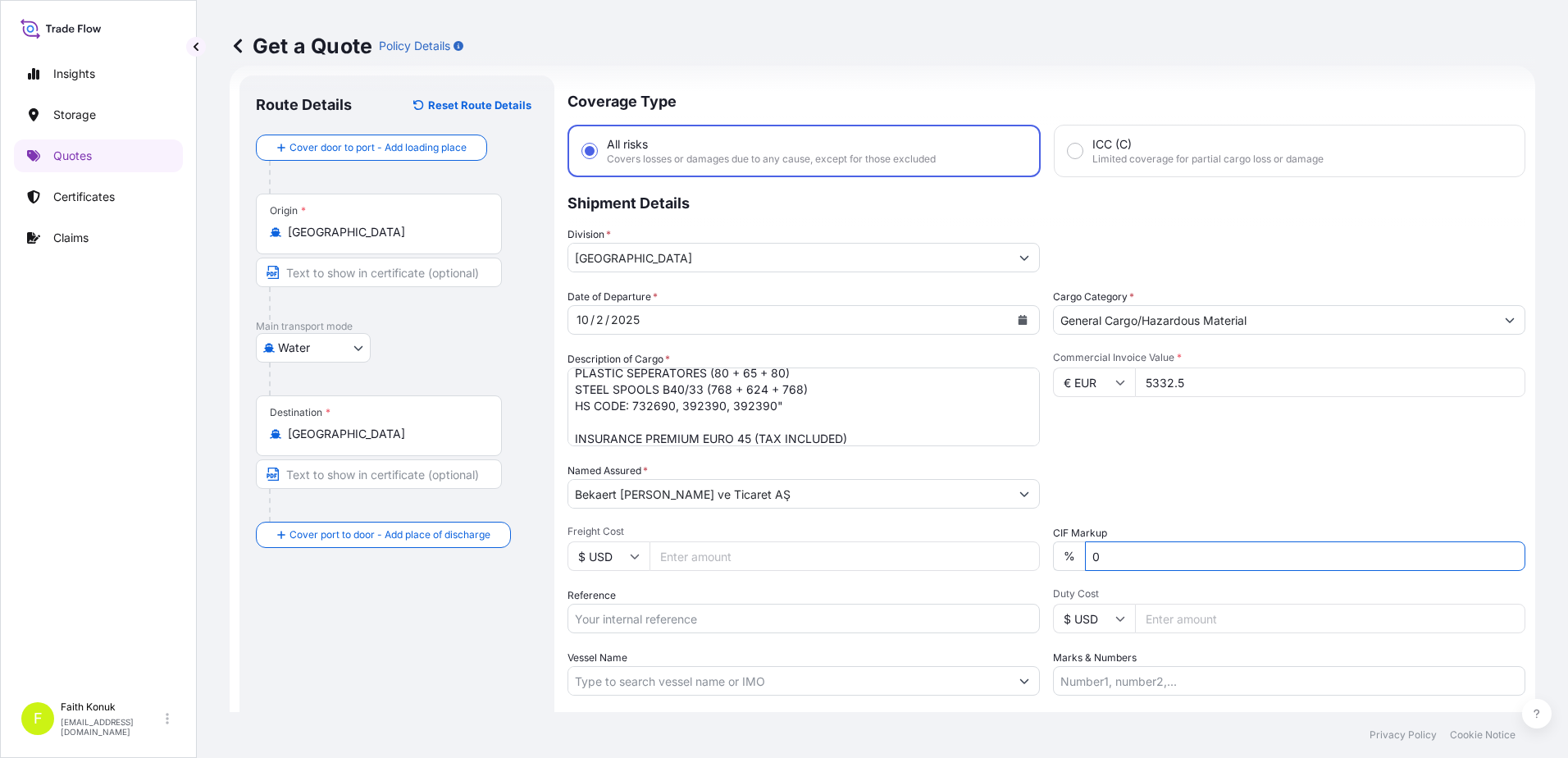
click at [1156, 470] on div "Packing Category Type to search a container mode Please select a primary mode o…" at bounding box center [1289, 485] width 473 height 46
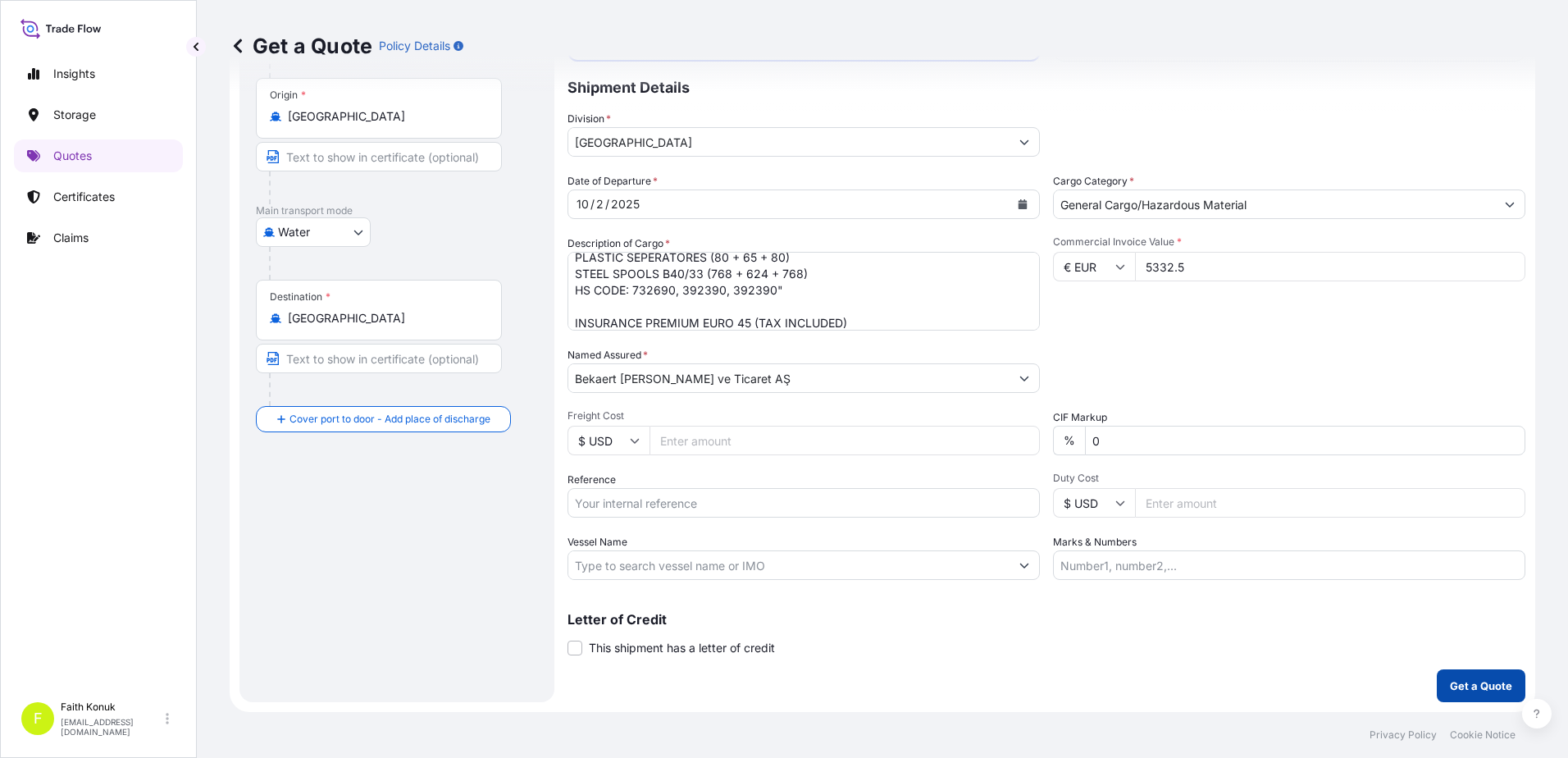
click at [1491, 691] on p "Get a Quote" at bounding box center [1482, 686] width 62 height 16
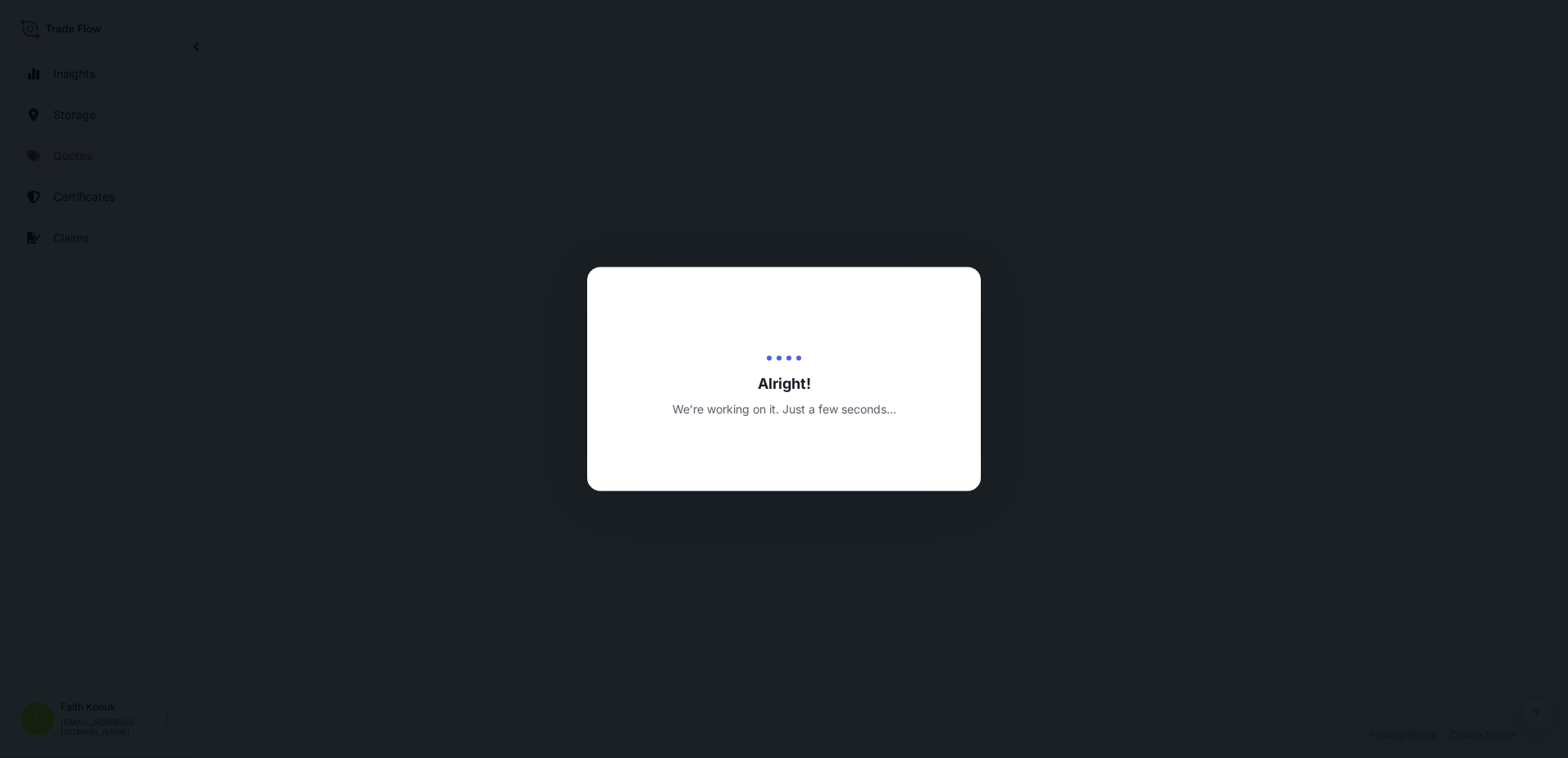
select select "Water"
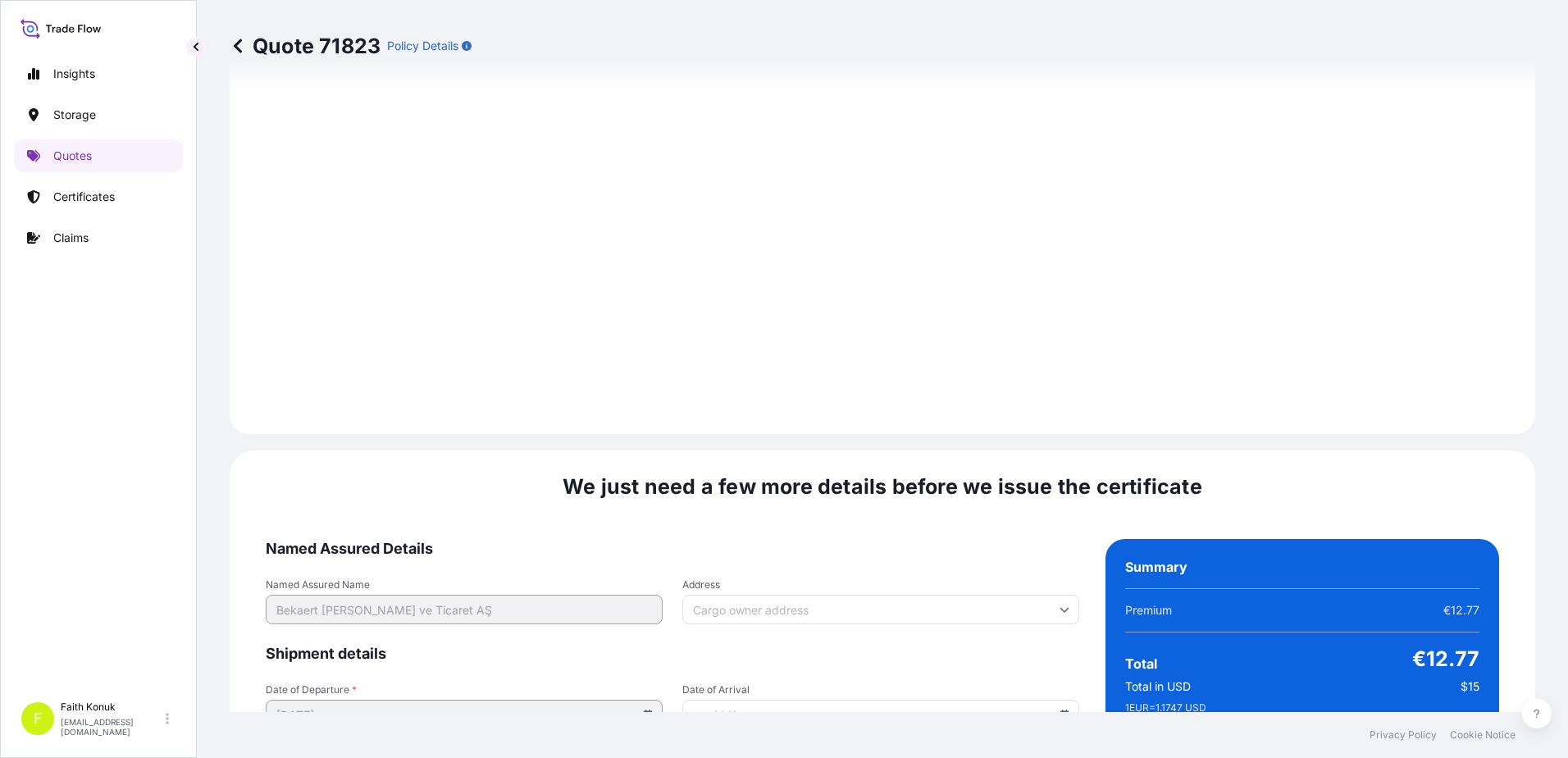
scroll to position [2421, 0]
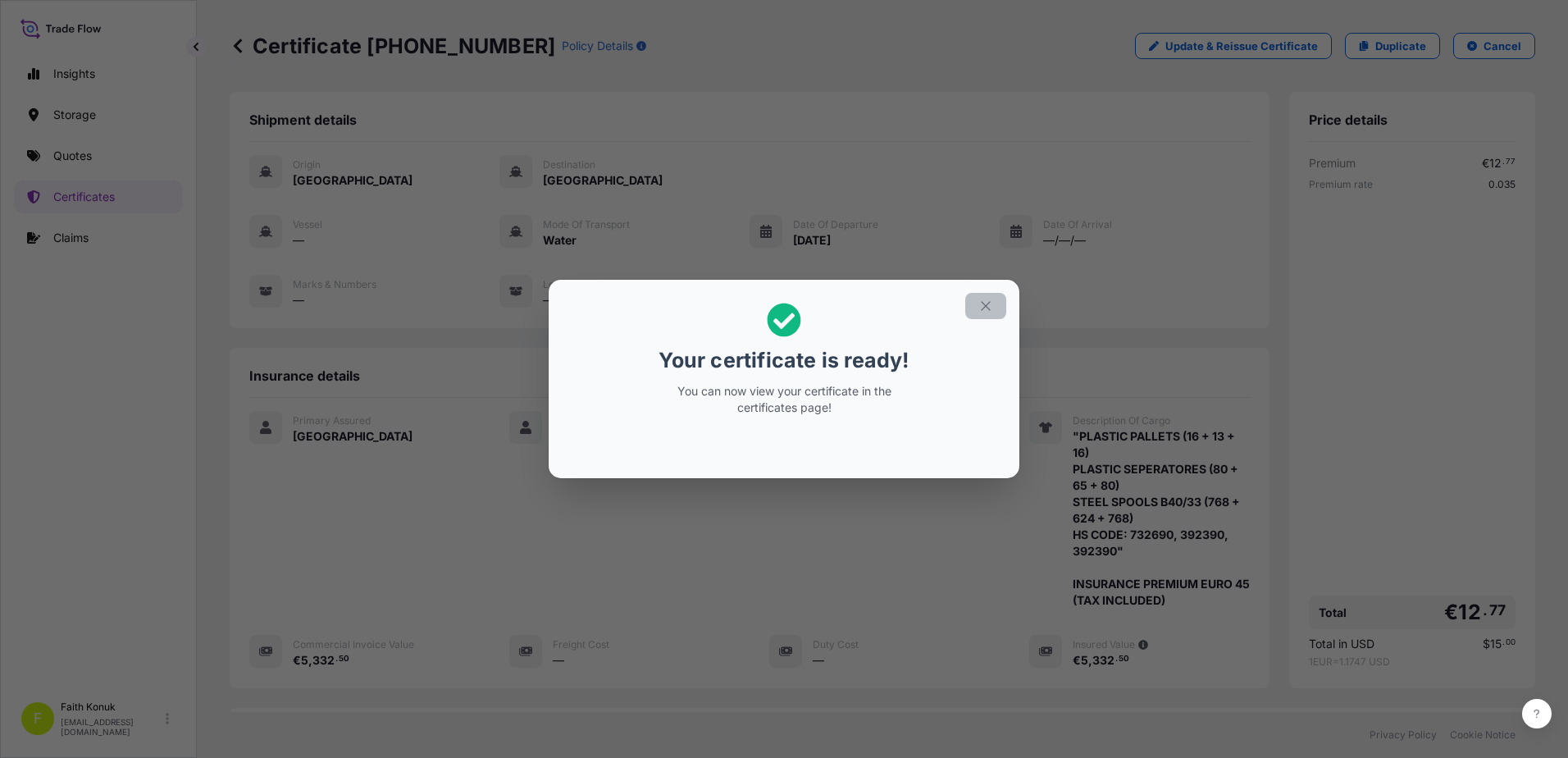
click at [988, 308] on icon "button" at bounding box center [986, 306] width 9 height 9
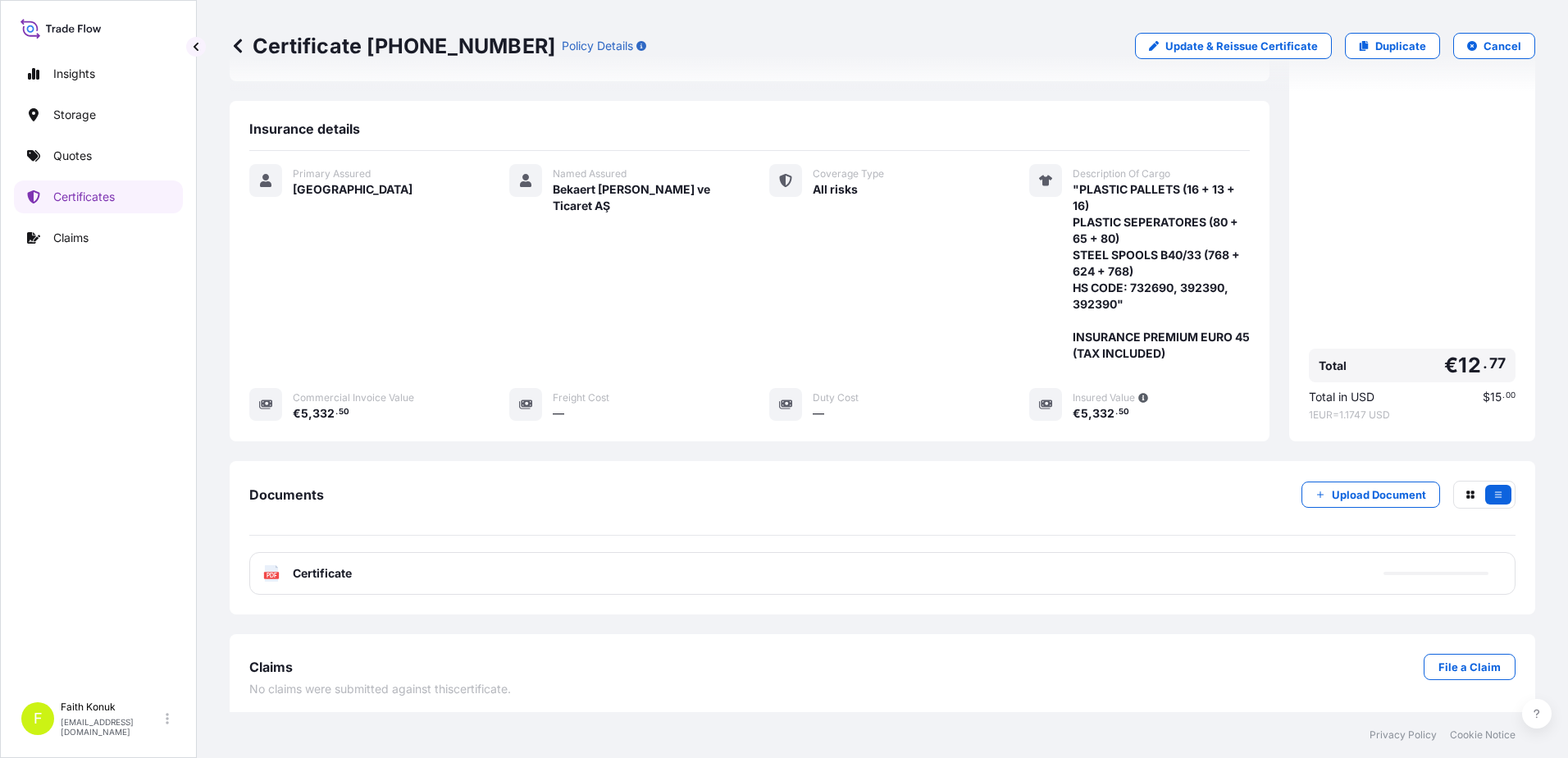
scroll to position [252, 0]
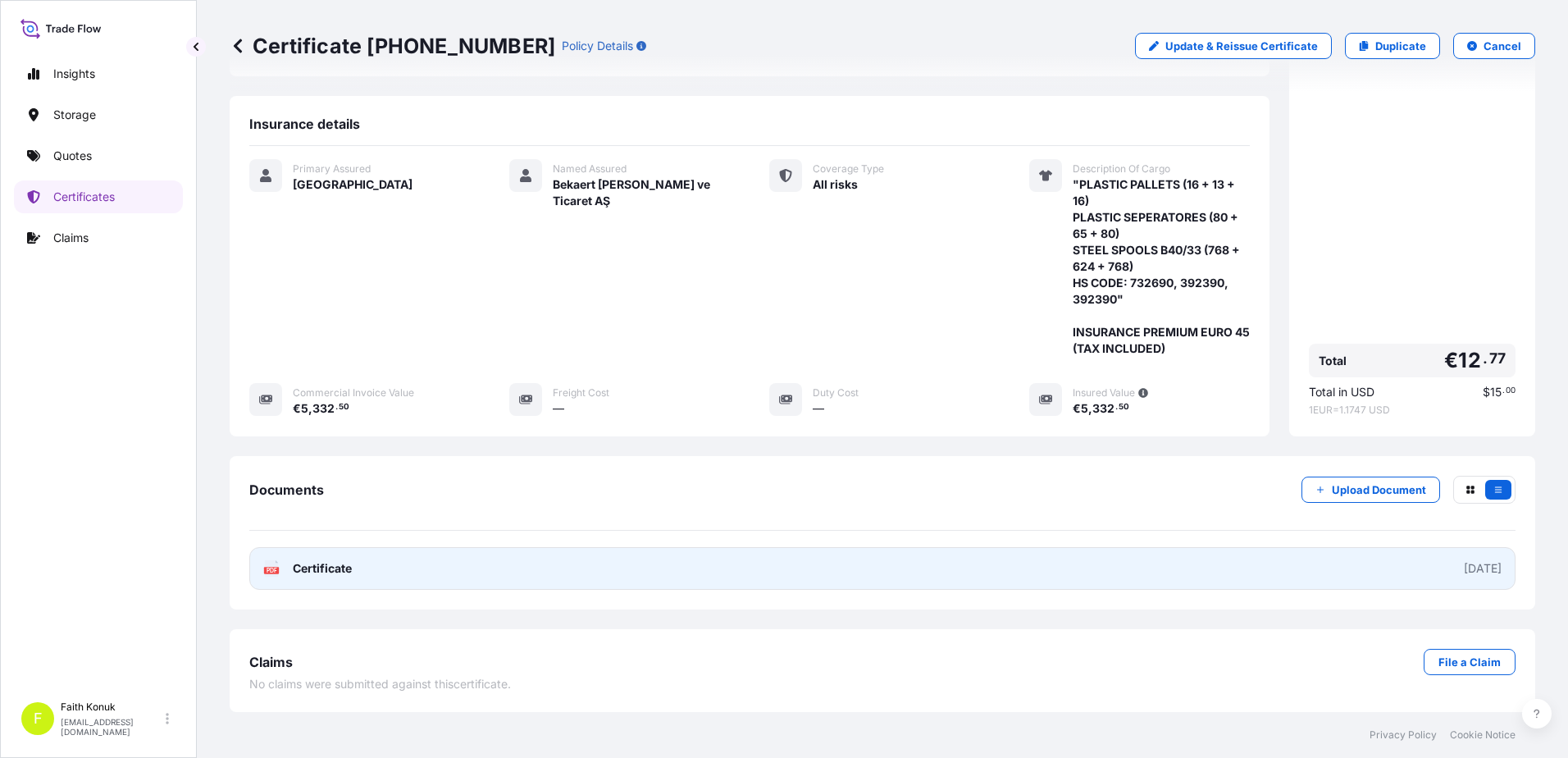
click at [280, 568] on div "PDF Certificate" at bounding box center [307, 568] width 88 height 16
